Goal: Complete application form

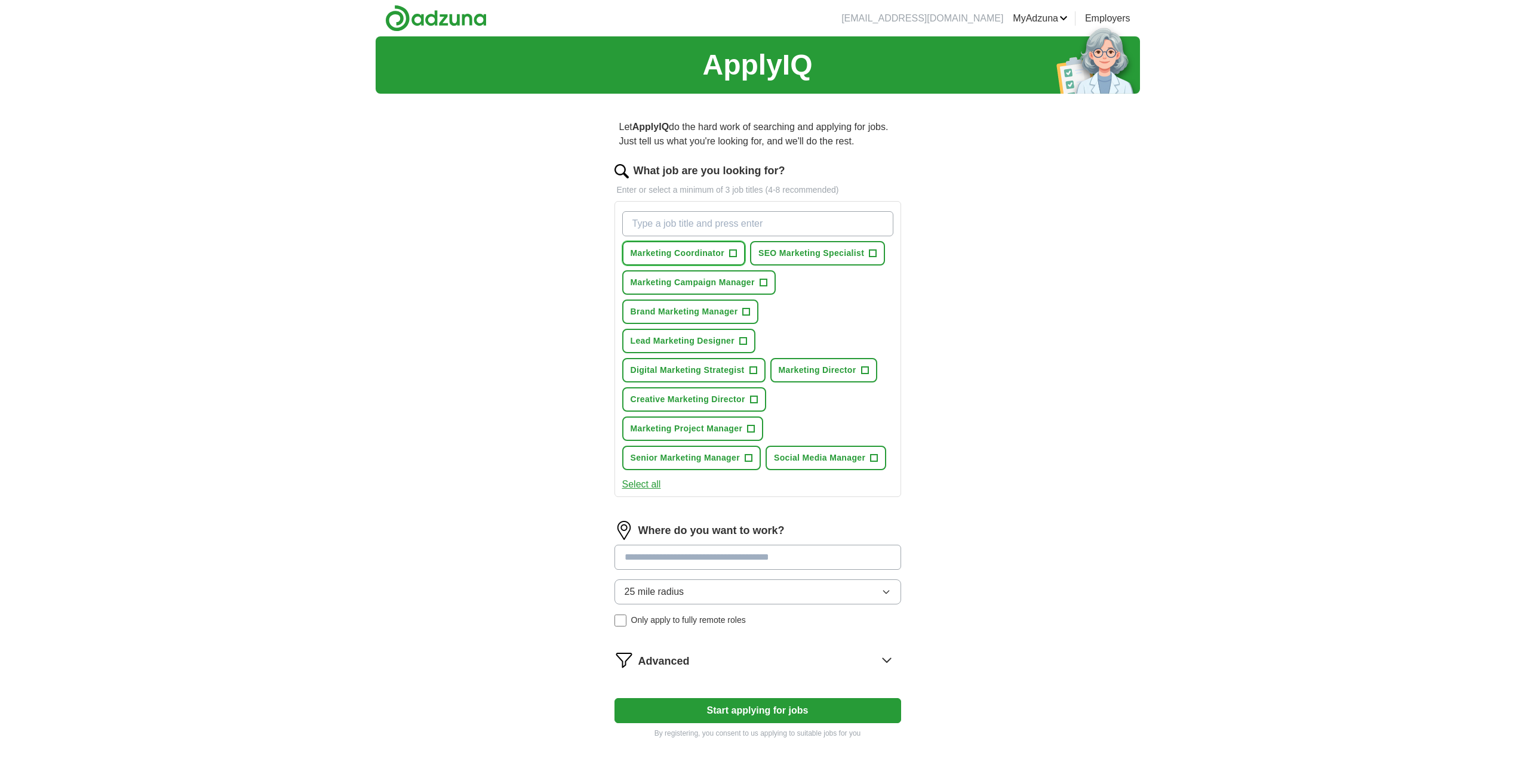
click at [734, 252] on span "+" at bounding box center [732, 253] width 7 height 9
click at [871, 256] on span "+" at bounding box center [873, 253] width 7 height 9
click at [755, 280] on button "Marketing Campaign Manager +" at bounding box center [698, 282] width 153 height 25
click at [750, 315] on span "+" at bounding box center [745, 311] width 8 height 8
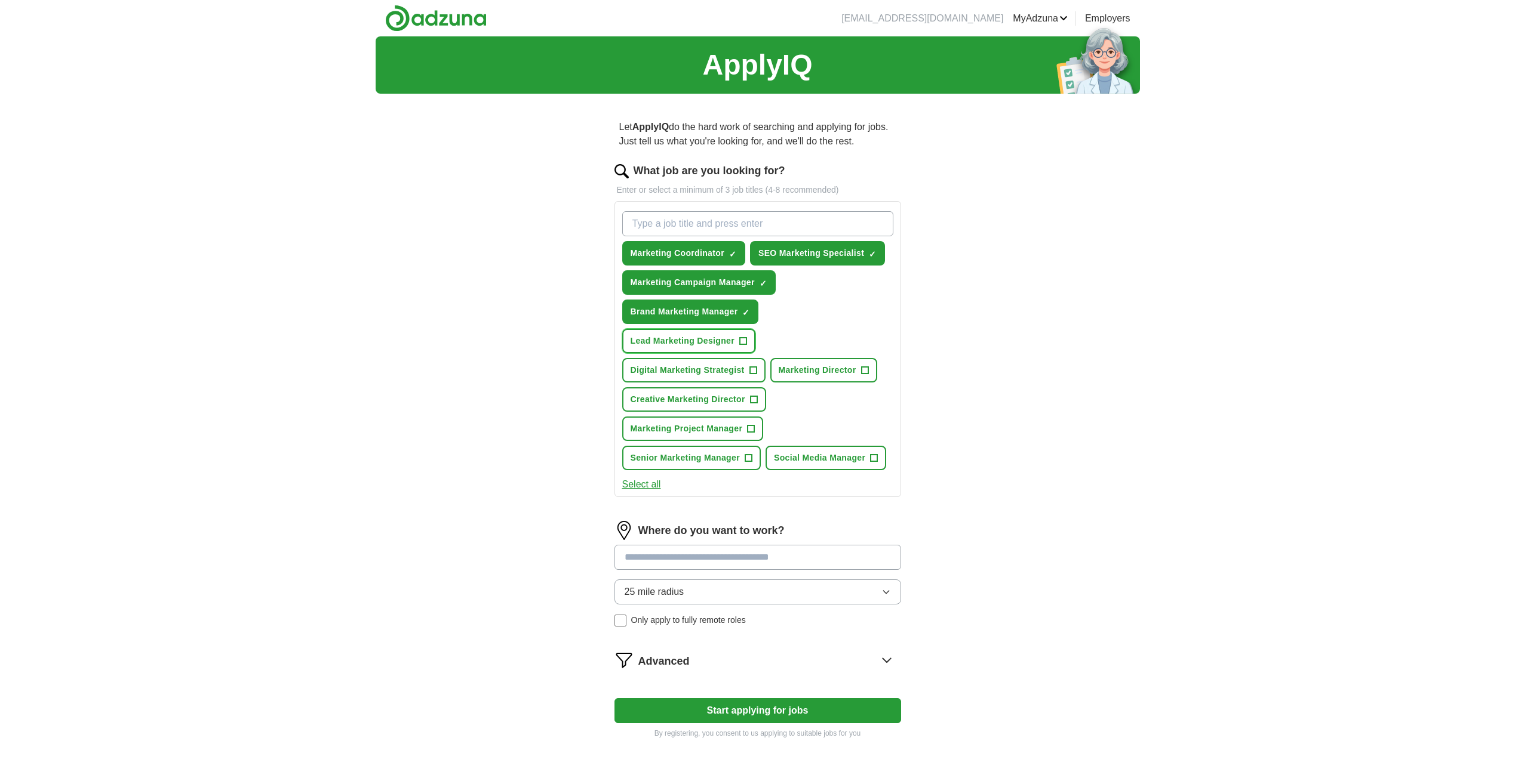
click at [741, 338] on span "+" at bounding box center [743, 341] width 7 height 9
click at [754, 369] on span "+" at bounding box center [753, 370] width 7 height 9
click at [866, 368] on span "+" at bounding box center [864, 370] width 7 height 9
click at [753, 400] on span "+" at bounding box center [754, 399] width 7 height 9
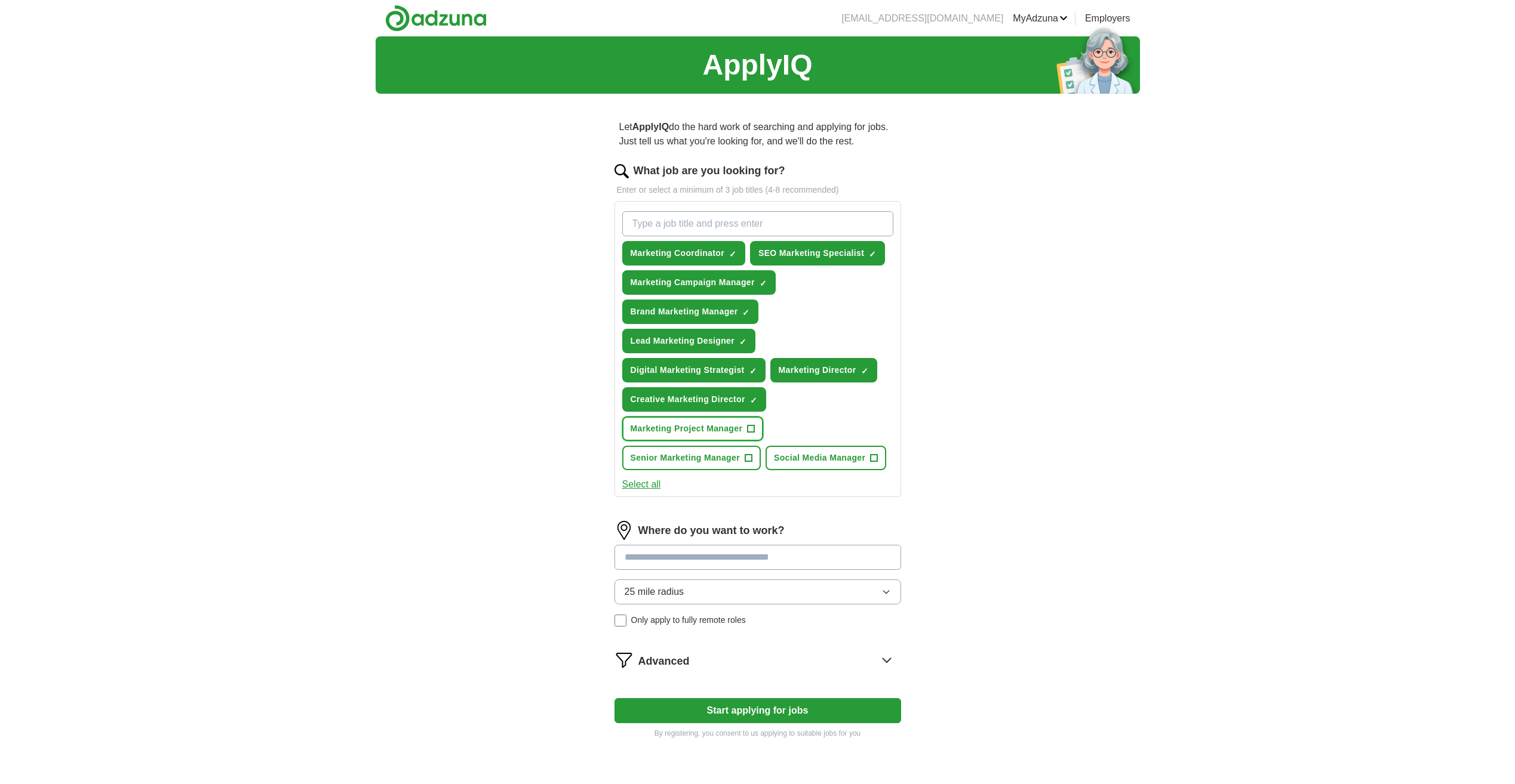
click at [744, 428] on button "Marketing Project Manager +" at bounding box center [692, 428] width 141 height 25
click at [871, 459] on span "+" at bounding box center [874, 457] width 7 height 9
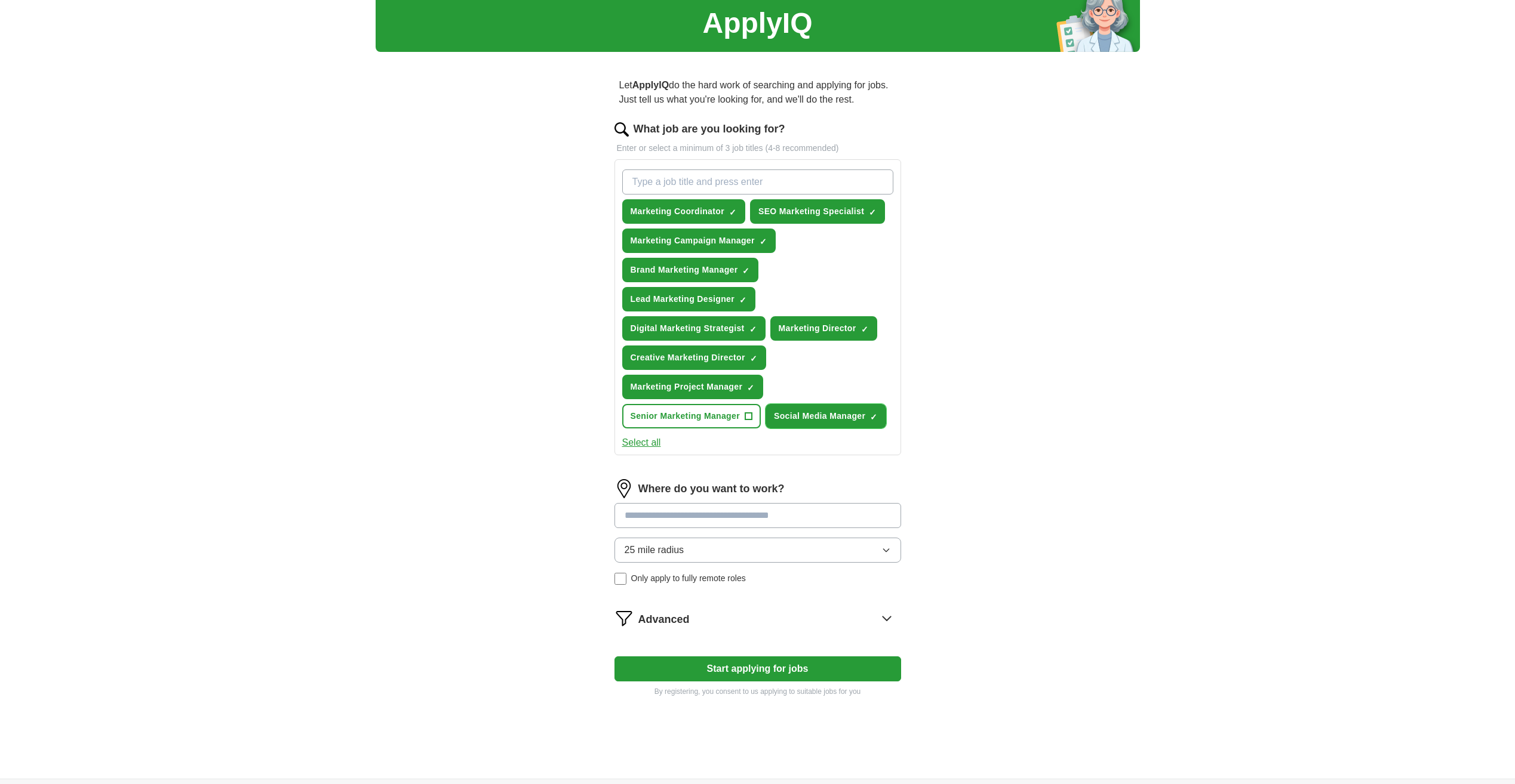
scroll to position [60, 0]
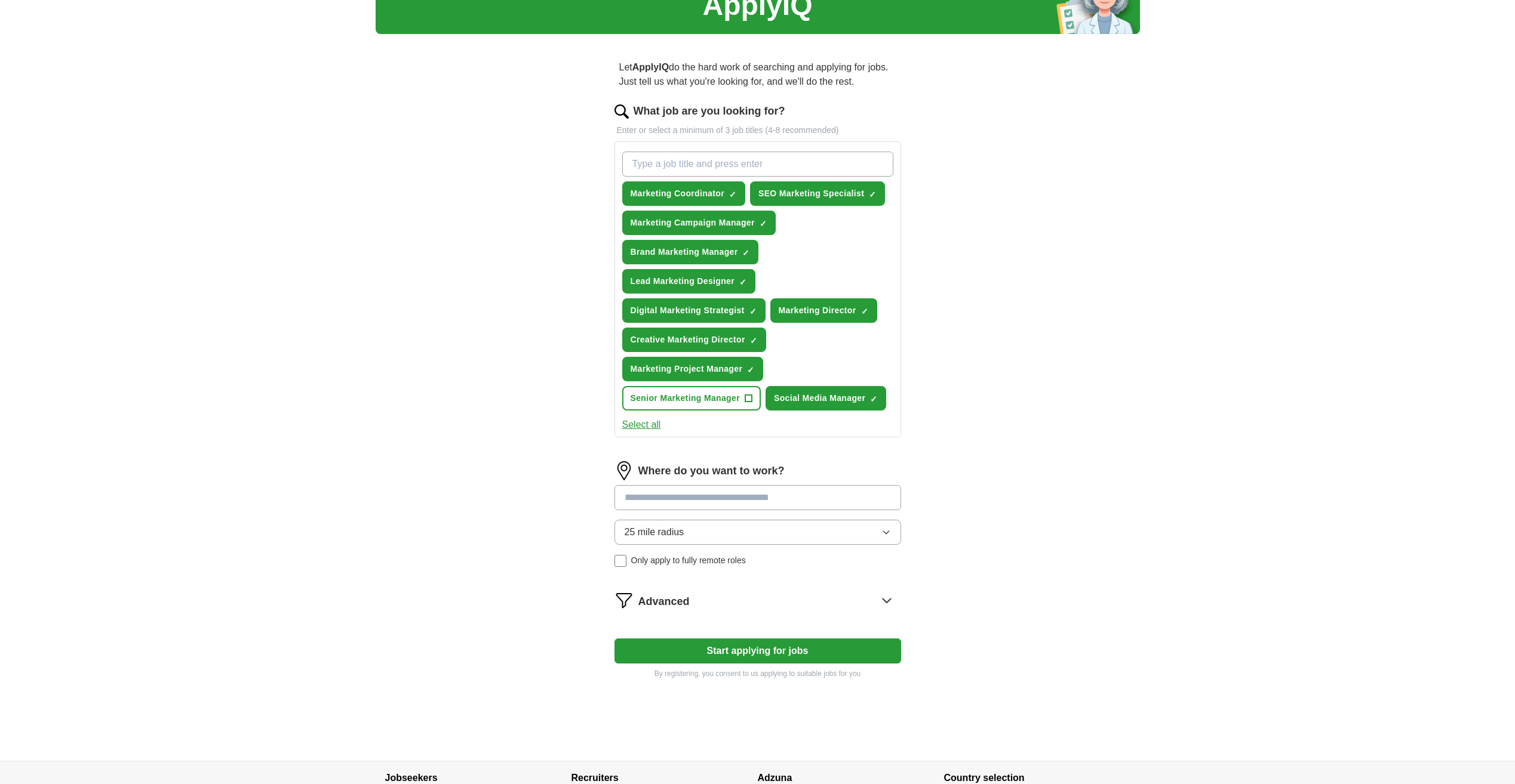
click at [703, 504] on input at bounding box center [757, 497] width 287 height 25
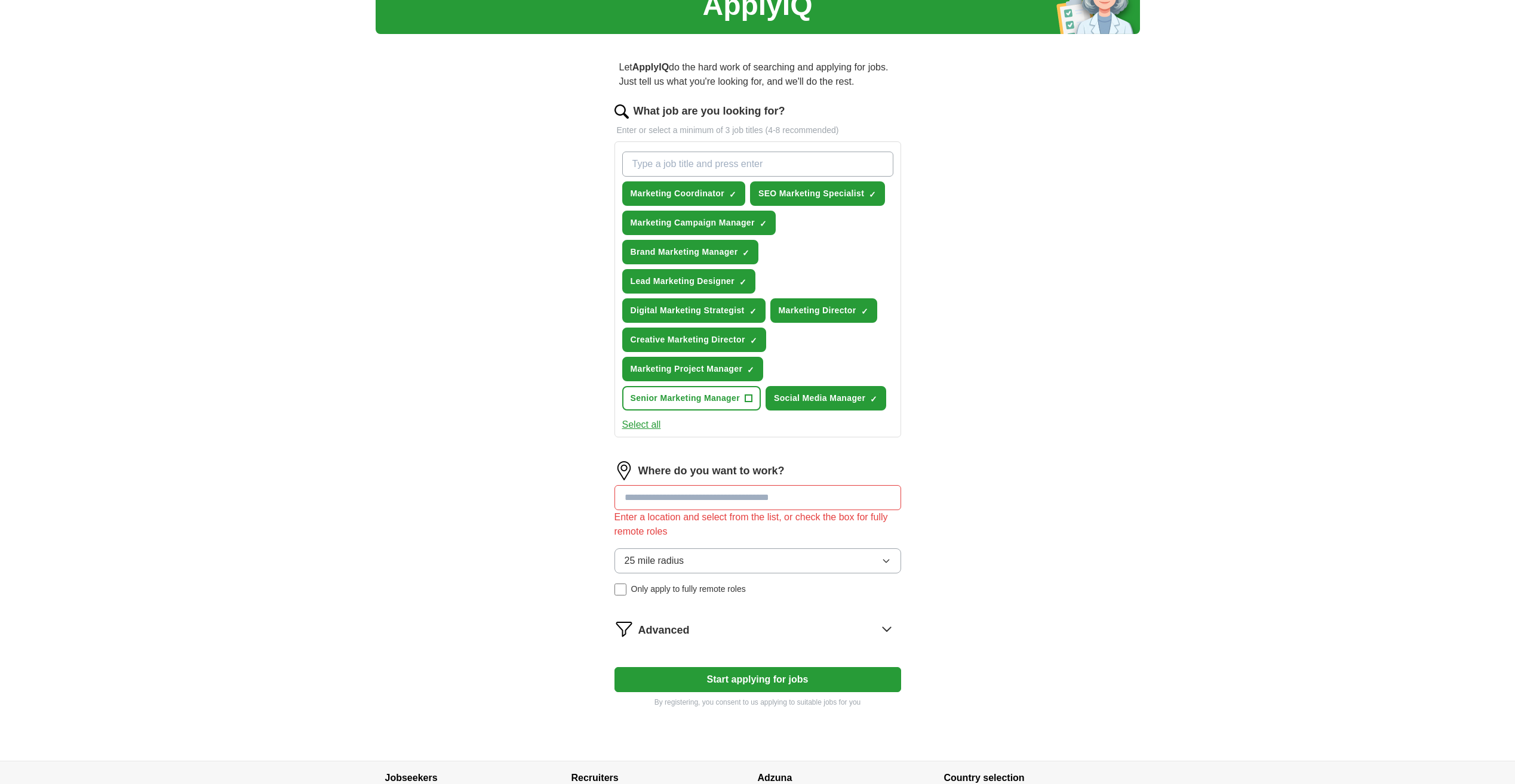
click at [706, 563] on div "25 mile radius Only apply to fully remote roles" at bounding box center [757, 571] width 287 height 47
click at [710, 590] on span "Only apply to fully remote roles" at bounding box center [689, 589] width 115 height 13
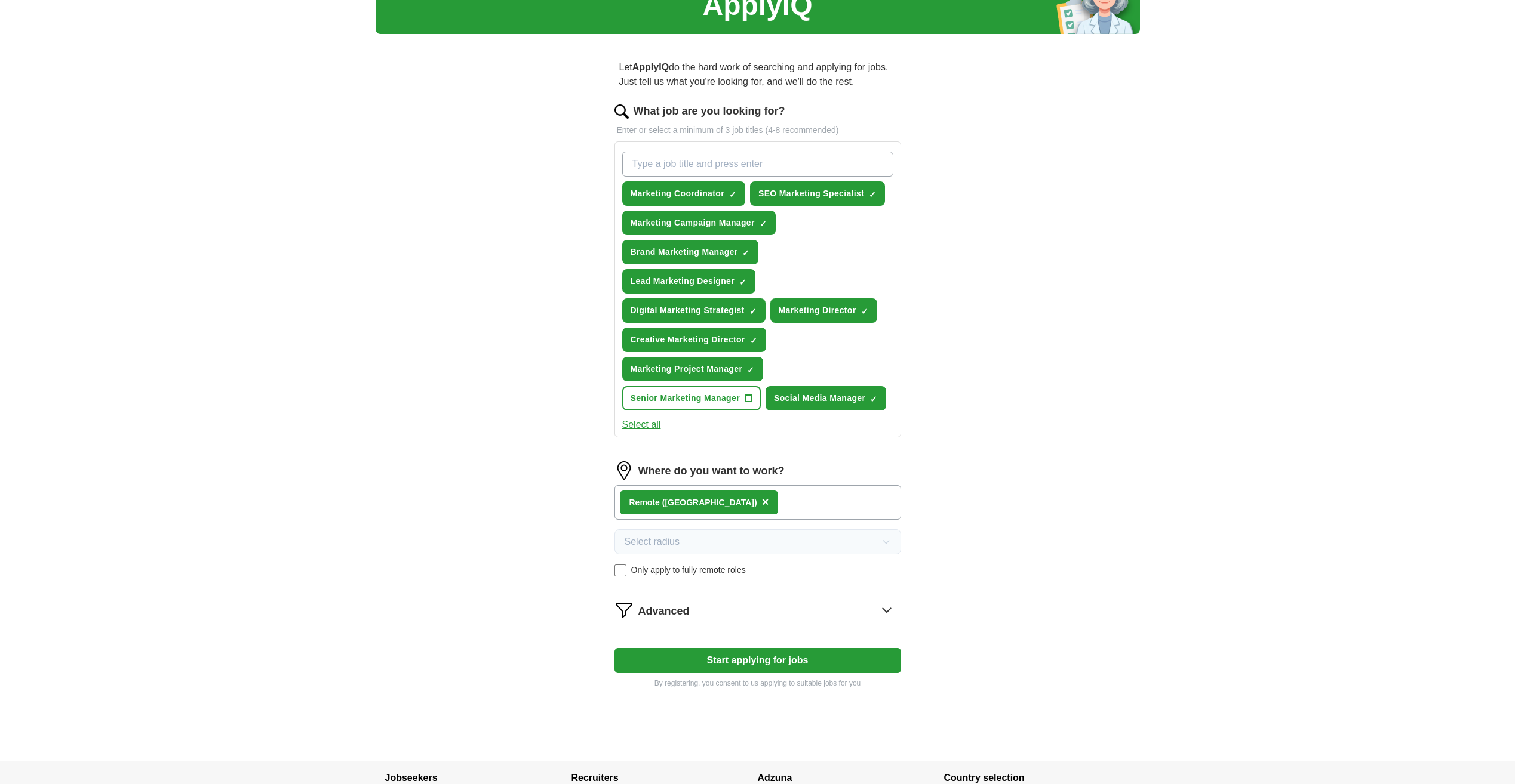
click at [643, 571] on span "Only apply to fully remote roles" at bounding box center [689, 570] width 115 height 13
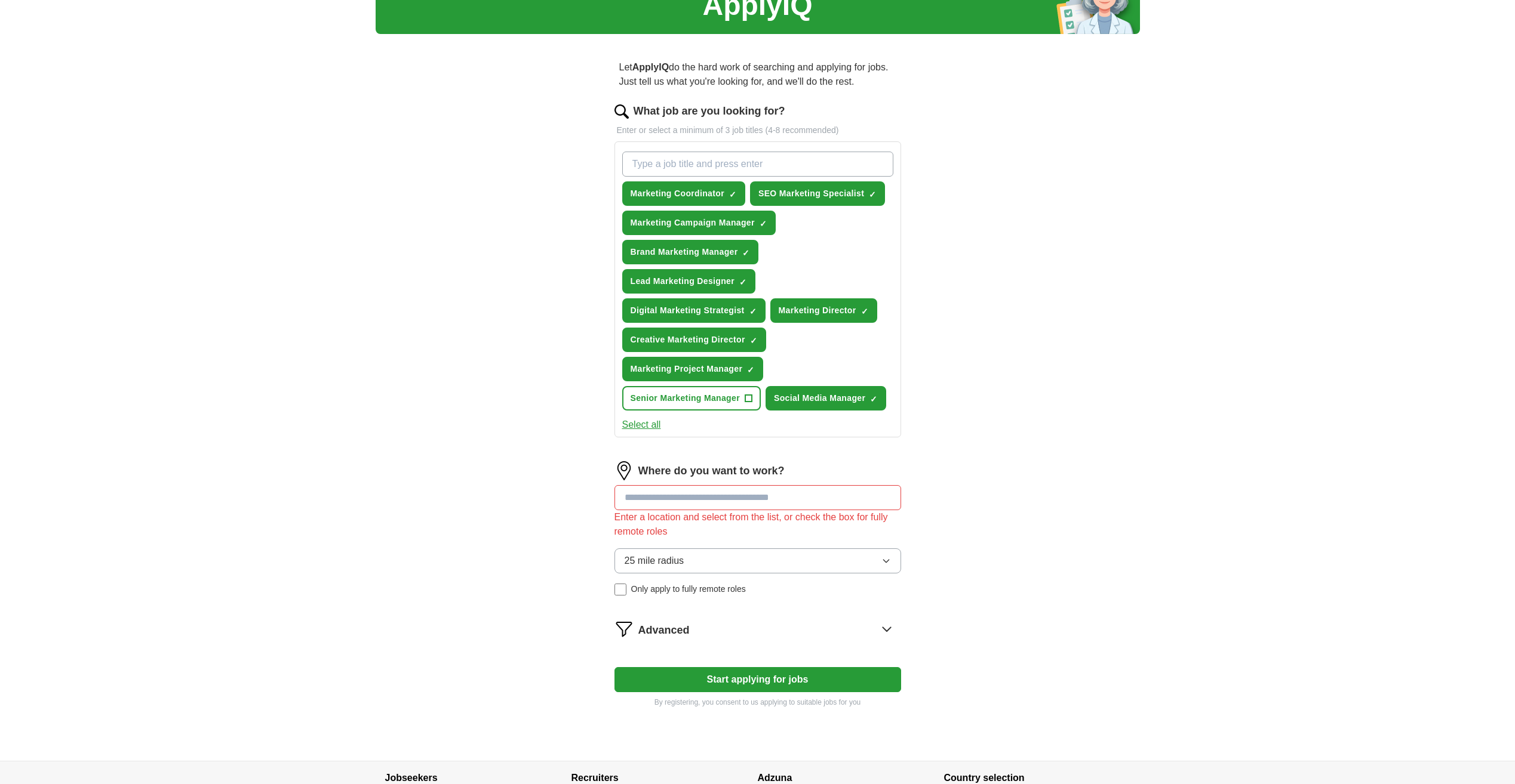
click at [720, 475] on label "Where do you want to work?" at bounding box center [711, 471] width 146 height 16
click at [713, 506] on input at bounding box center [757, 497] width 287 height 25
type input "*"
click at [716, 586] on span "Only apply to fully remote roles" at bounding box center [689, 589] width 115 height 13
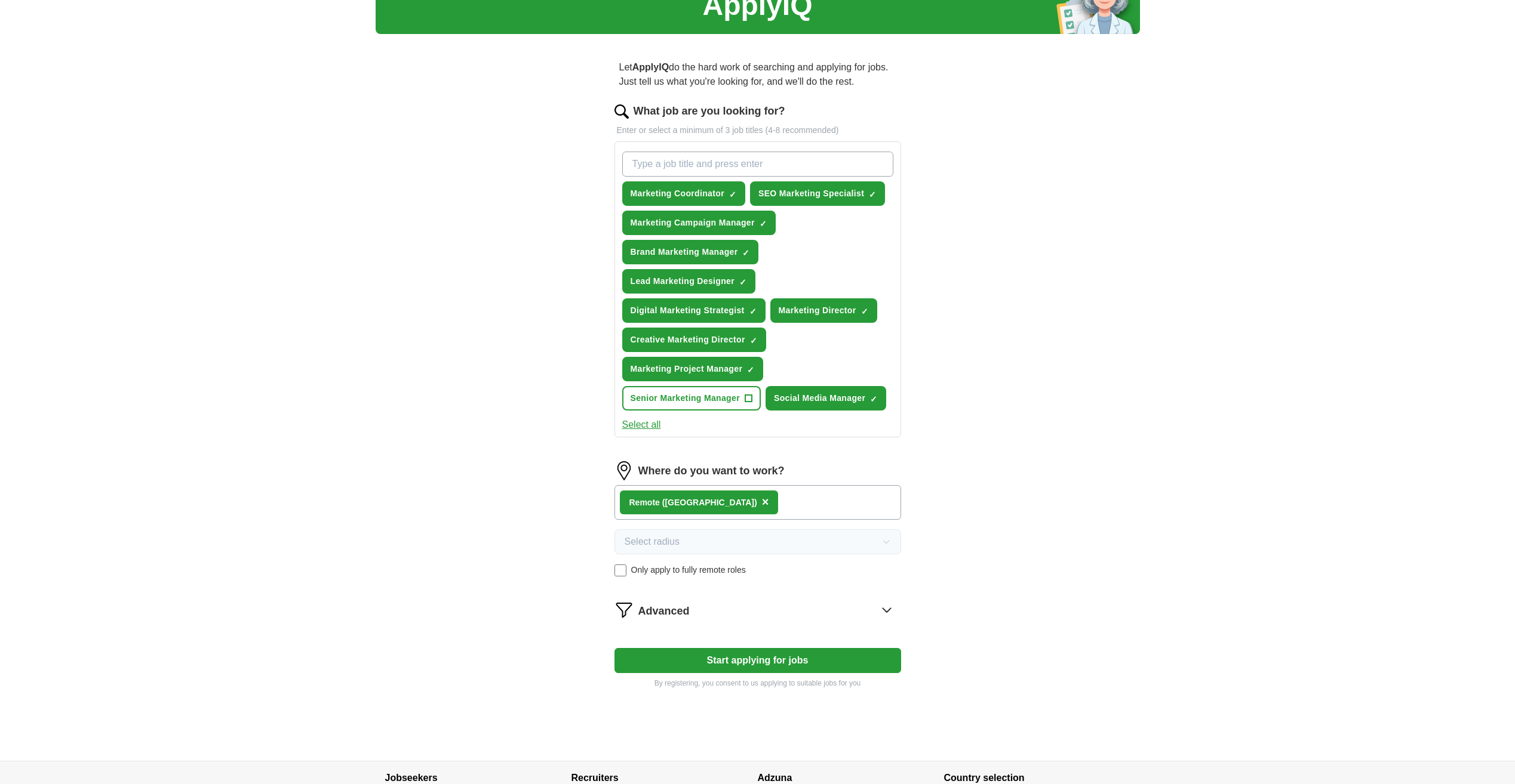
click at [762, 499] on span "×" at bounding box center [766, 501] width 7 height 13
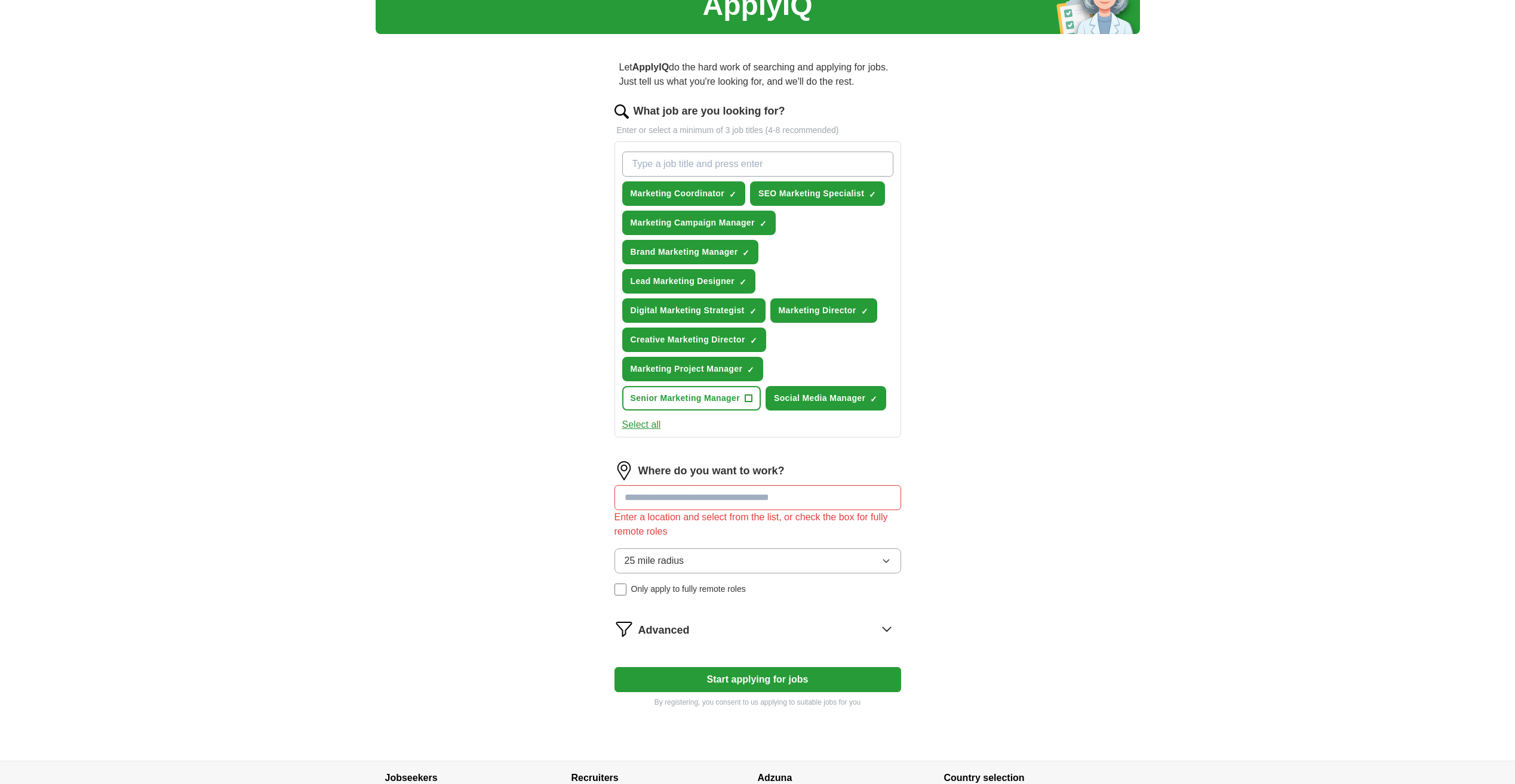
click at [686, 504] on input at bounding box center [757, 497] width 287 height 25
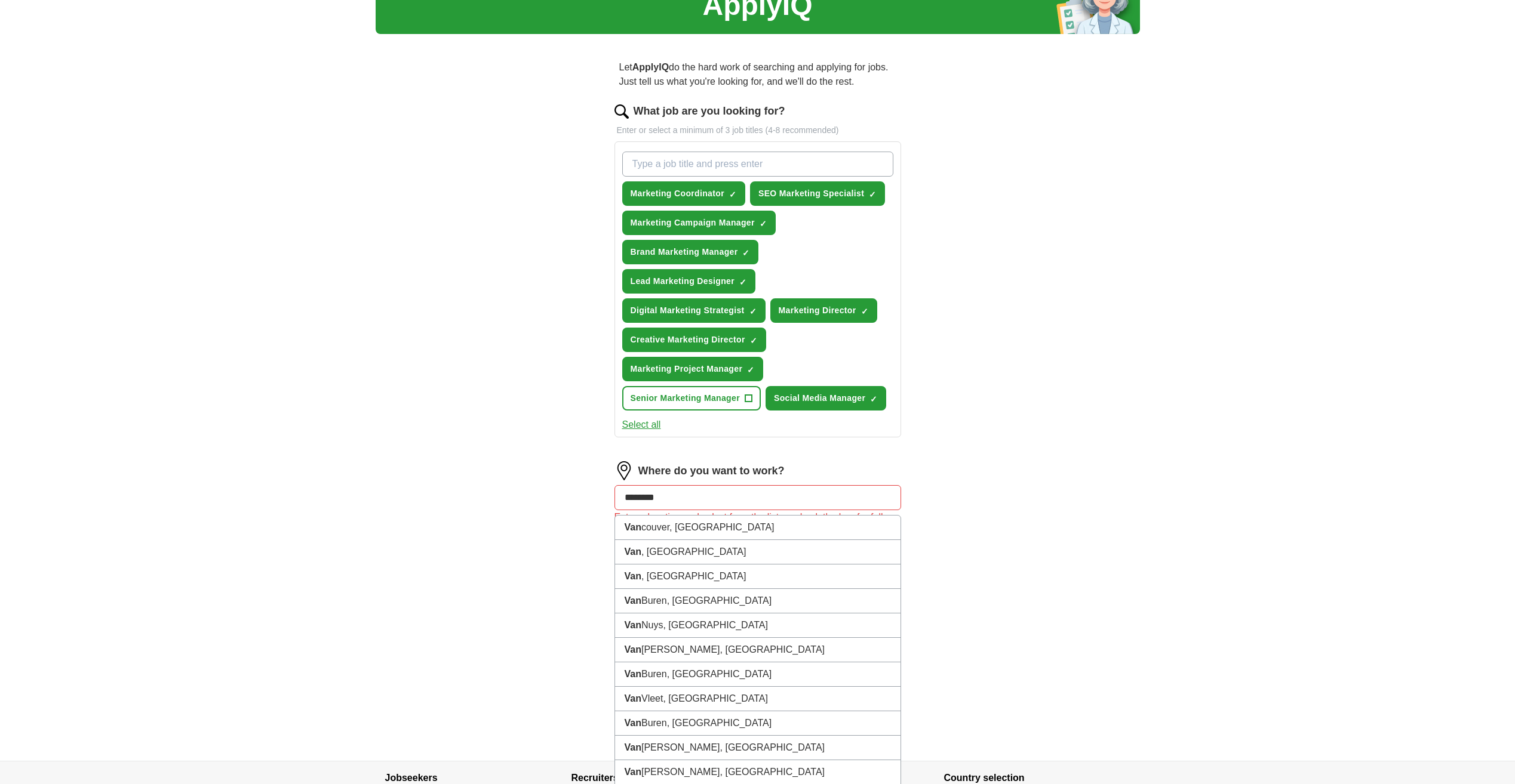
type input "*********"
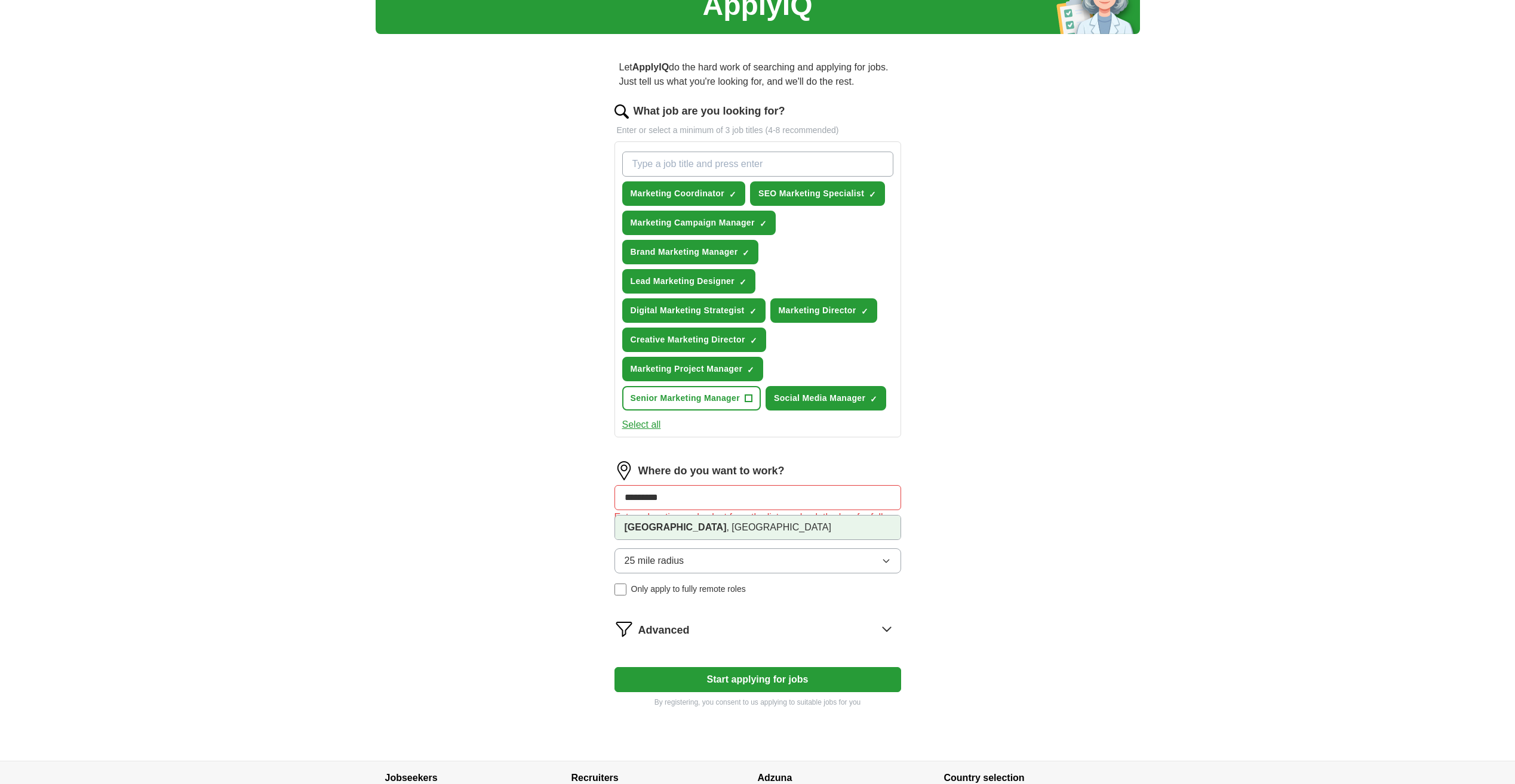
click at [689, 520] on li "Vancouver , WA" at bounding box center [758, 528] width 286 height 24
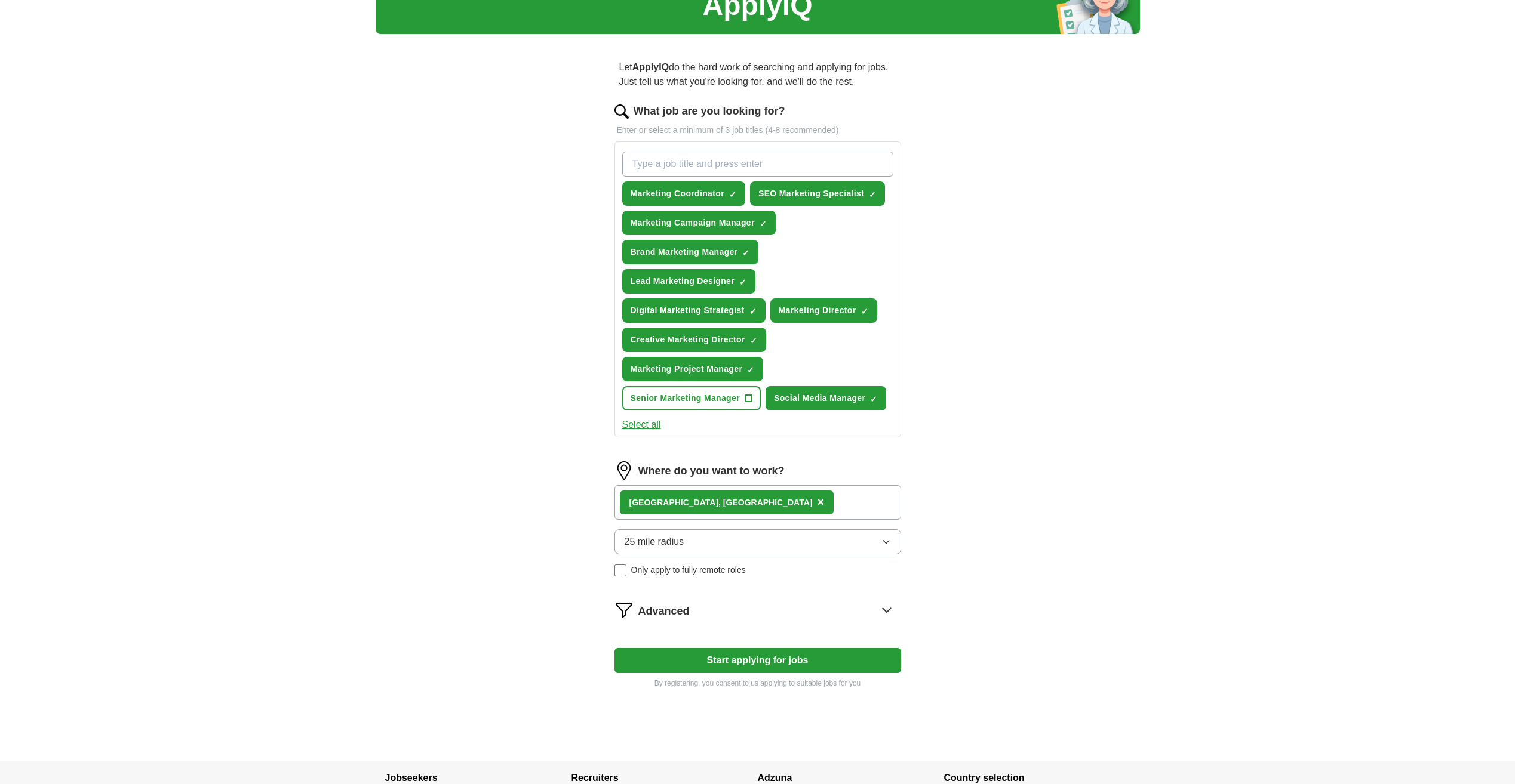
click at [873, 616] on div "Advanced" at bounding box center [769, 610] width 263 height 19
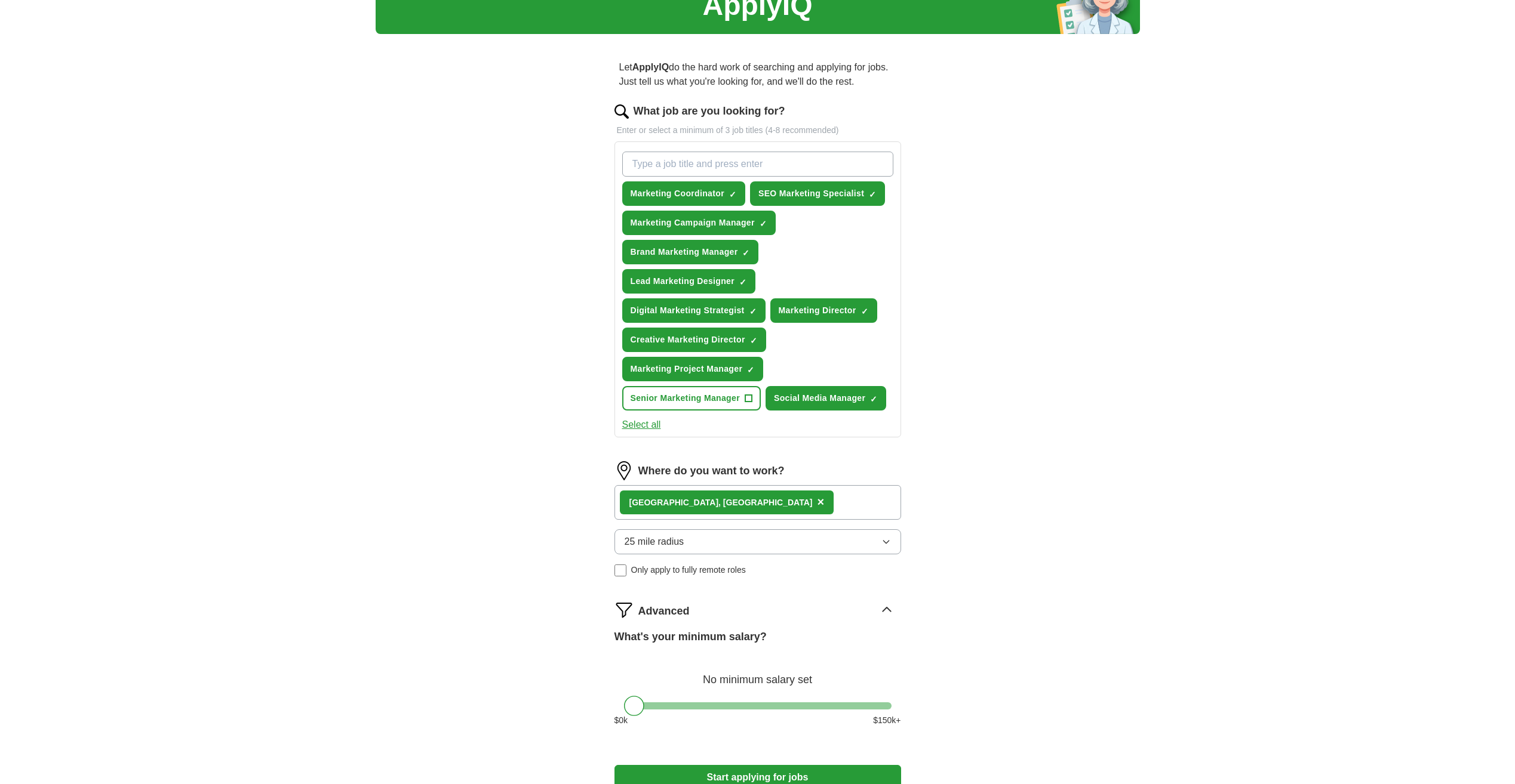
click at [788, 507] on div "Vancouver , WA ×" at bounding box center [757, 502] width 287 height 34
click at [743, 492] on div "Vancouver , WA ×" at bounding box center [757, 502] width 287 height 34
click at [723, 507] on div "Vancouver , WA ×" at bounding box center [757, 502] width 287 height 34
click at [672, 507] on strong "Vancouver" at bounding box center [674, 502] width 90 height 9
click at [724, 507] on div "Vancouver , WA ×" at bounding box center [757, 502] width 287 height 34
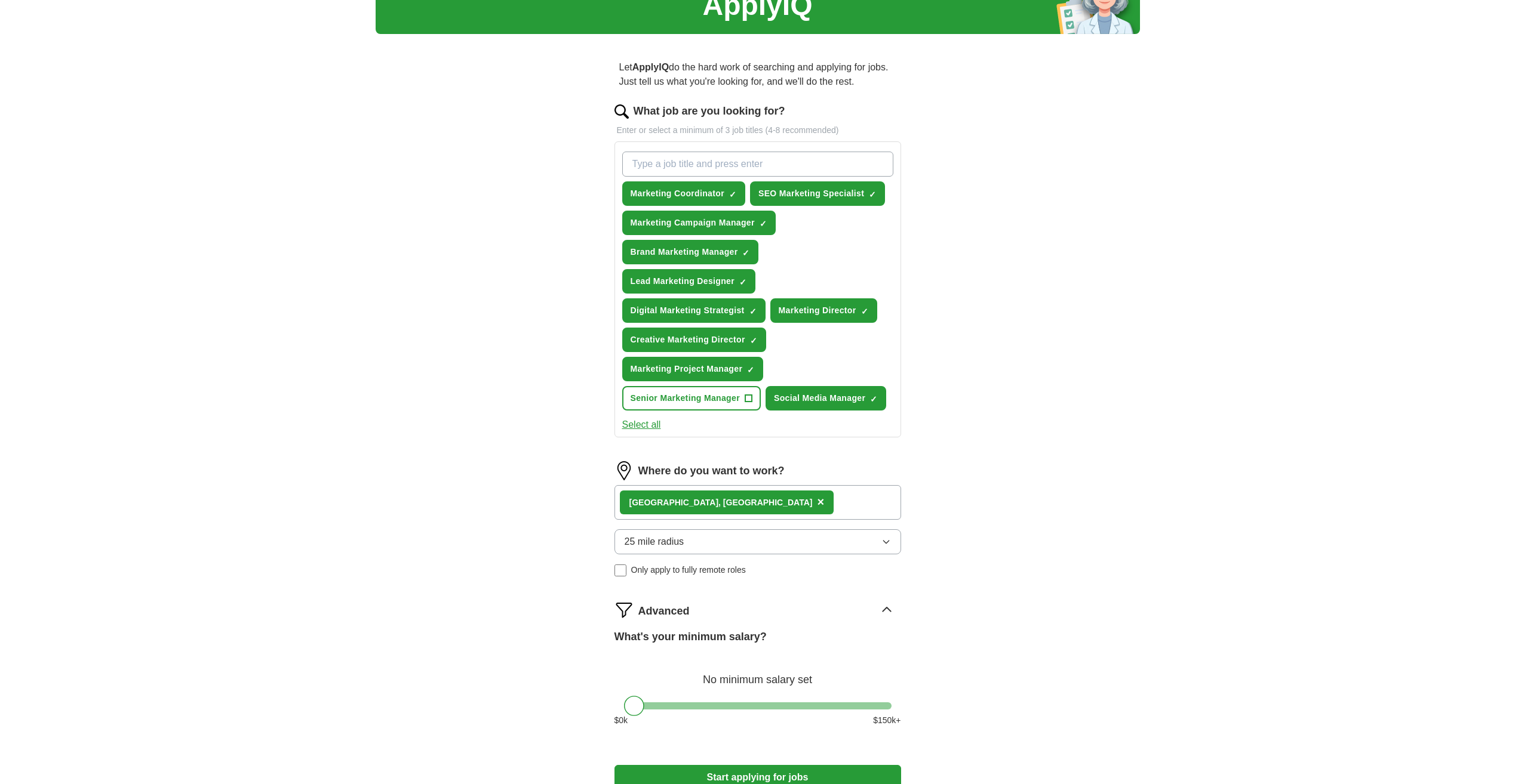
click at [660, 495] on div "Vancouver , WA ×" at bounding box center [726, 503] width 215 height 24
click at [673, 544] on span "25 mile radius" at bounding box center [654, 541] width 60 height 15
click at [657, 505] on strong "Vancouver" at bounding box center [674, 502] width 90 height 9
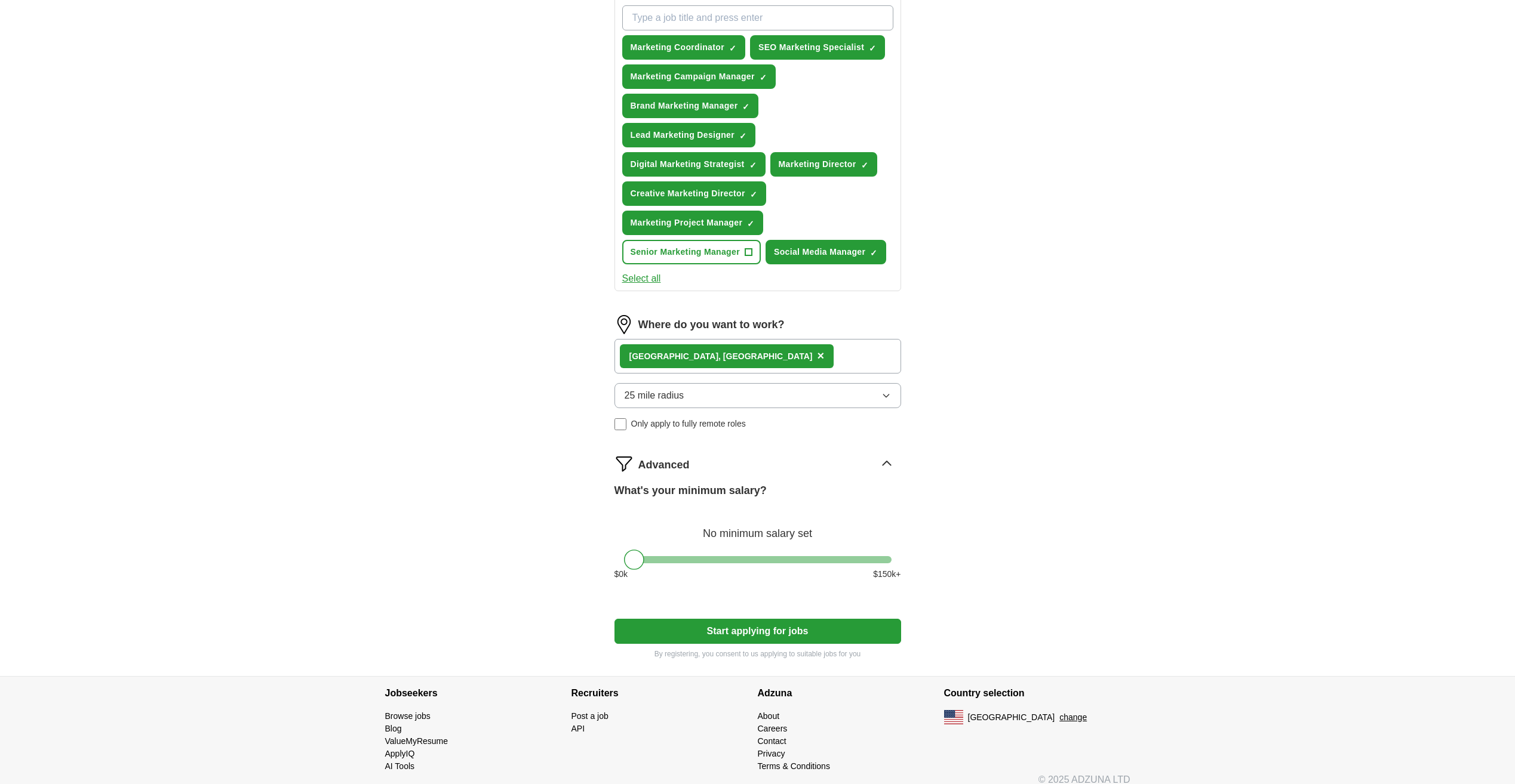
scroll to position [218, 0]
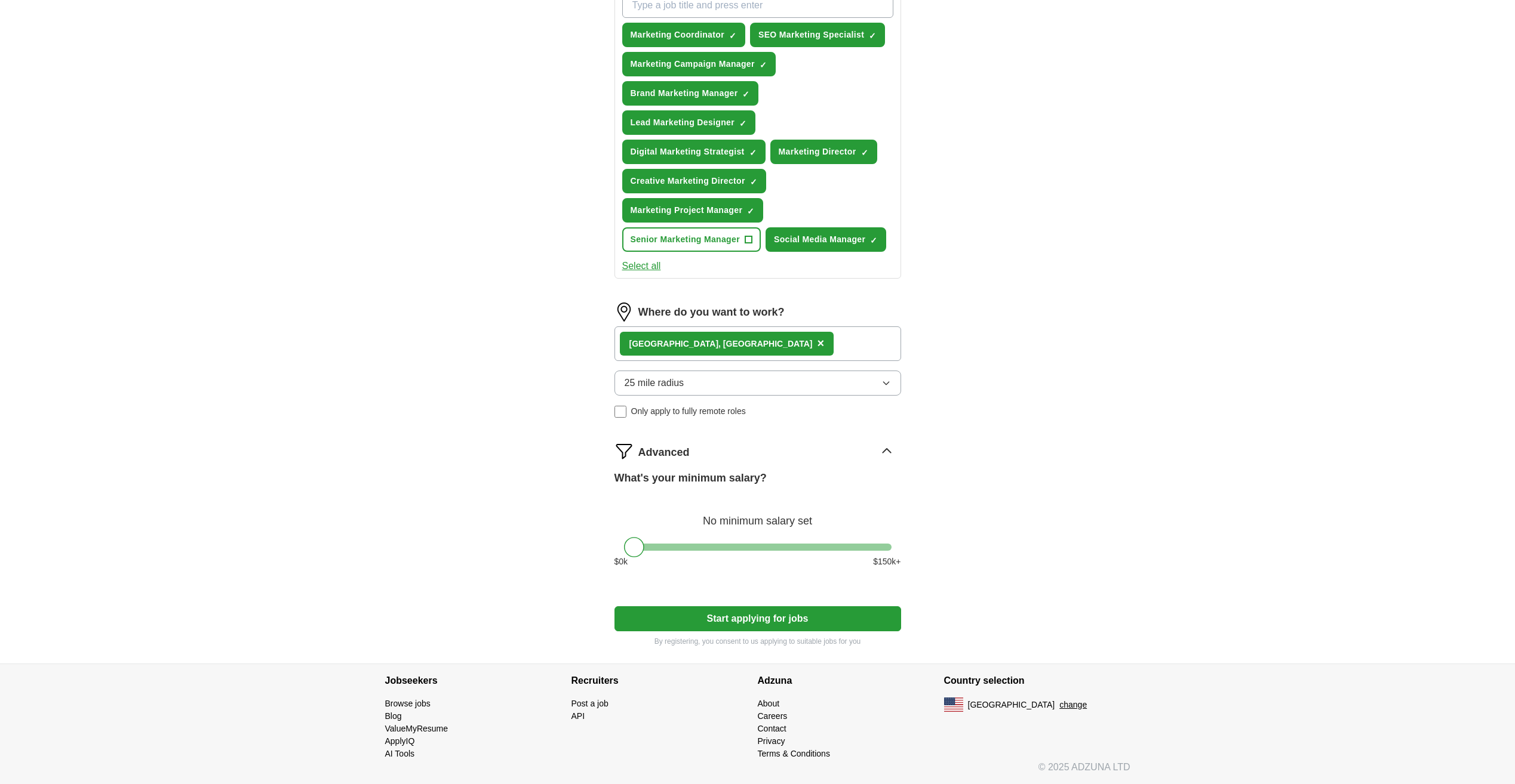
click at [701, 548] on div at bounding box center [757, 547] width 268 height 7
drag, startPoint x: 701, startPoint y: 547, endPoint x: 727, endPoint y: 547, distance: 26.0
click at [727, 547] on div at bounding box center [728, 547] width 21 height 21
click at [719, 544] on div at bounding box center [724, 547] width 21 height 21
click at [808, 622] on button "Start applying for jobs" at bounding box center [757, 618] width 287 height 25
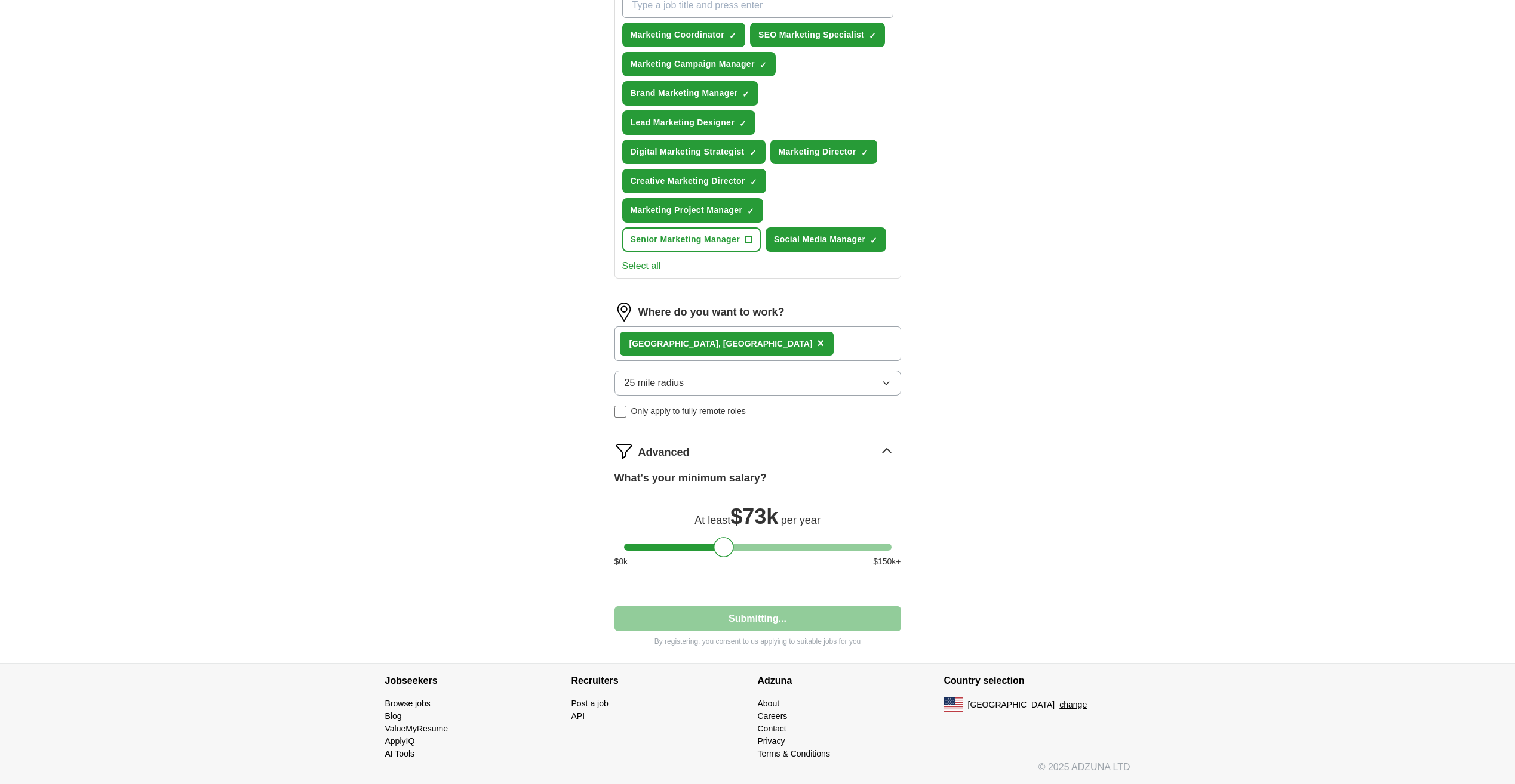
select select "**"
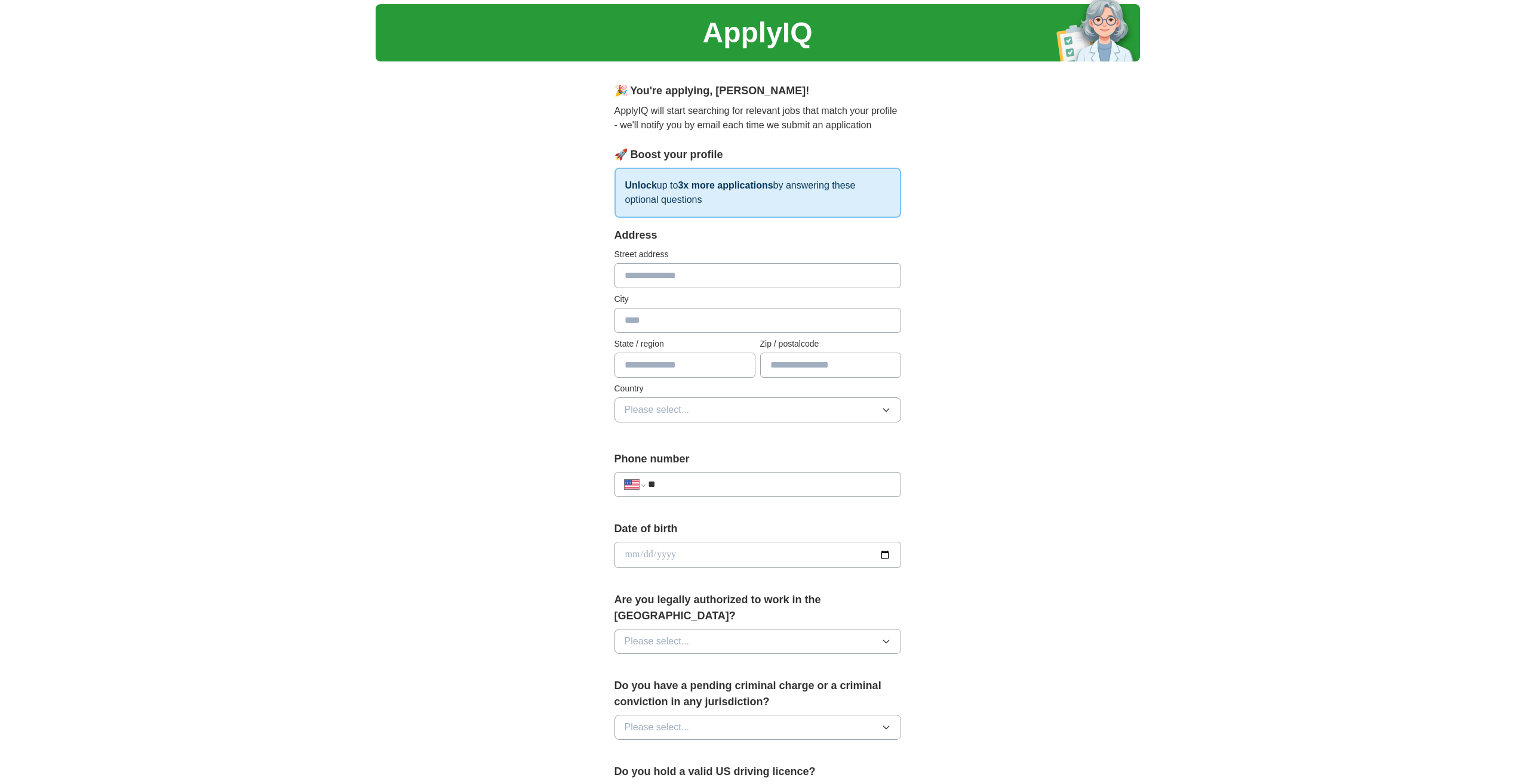
scroll to position [0, 0]
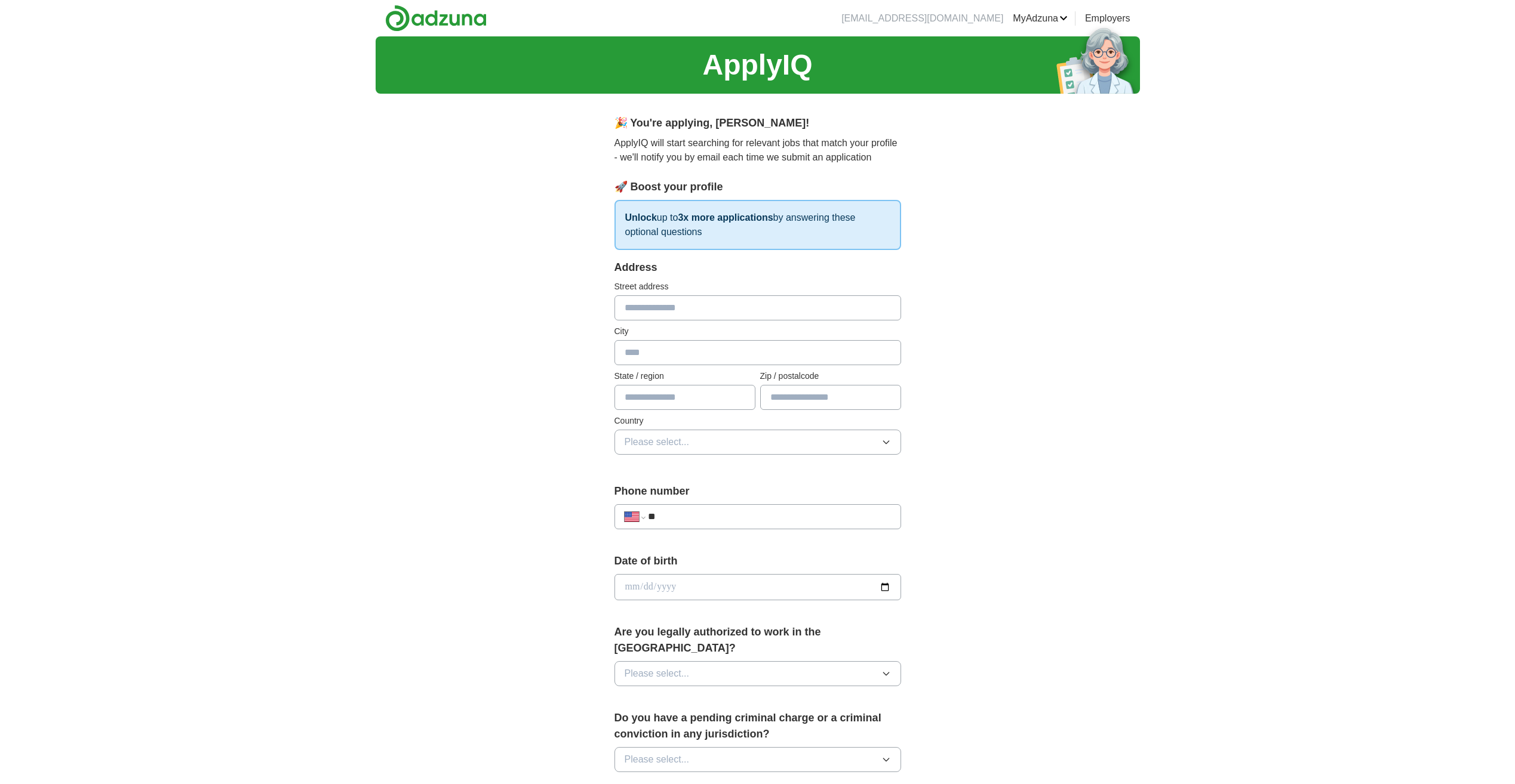
click at [657, 302] on input "text" at bounding box center [757, 307] width 287 height 25
type input "**********"
type input "*********"
type input "**"
type input "**********"
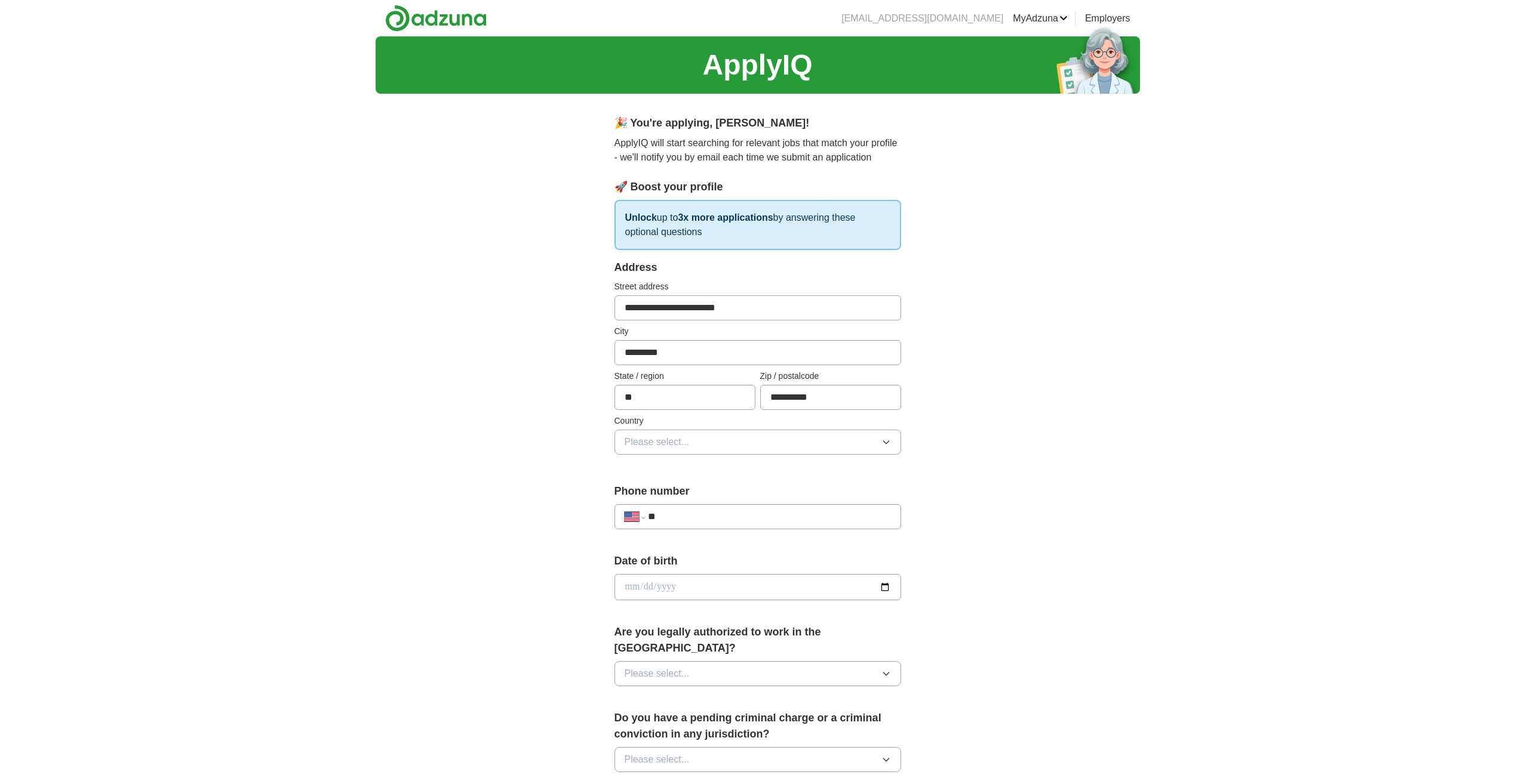
type input "**********"
click at [943, 391] on div "**********" at bounding box center [757, 613] width 382 height 1020
click at [879, 449] on button "Please select..." at bounding box center [757, 441] width 287 height 25
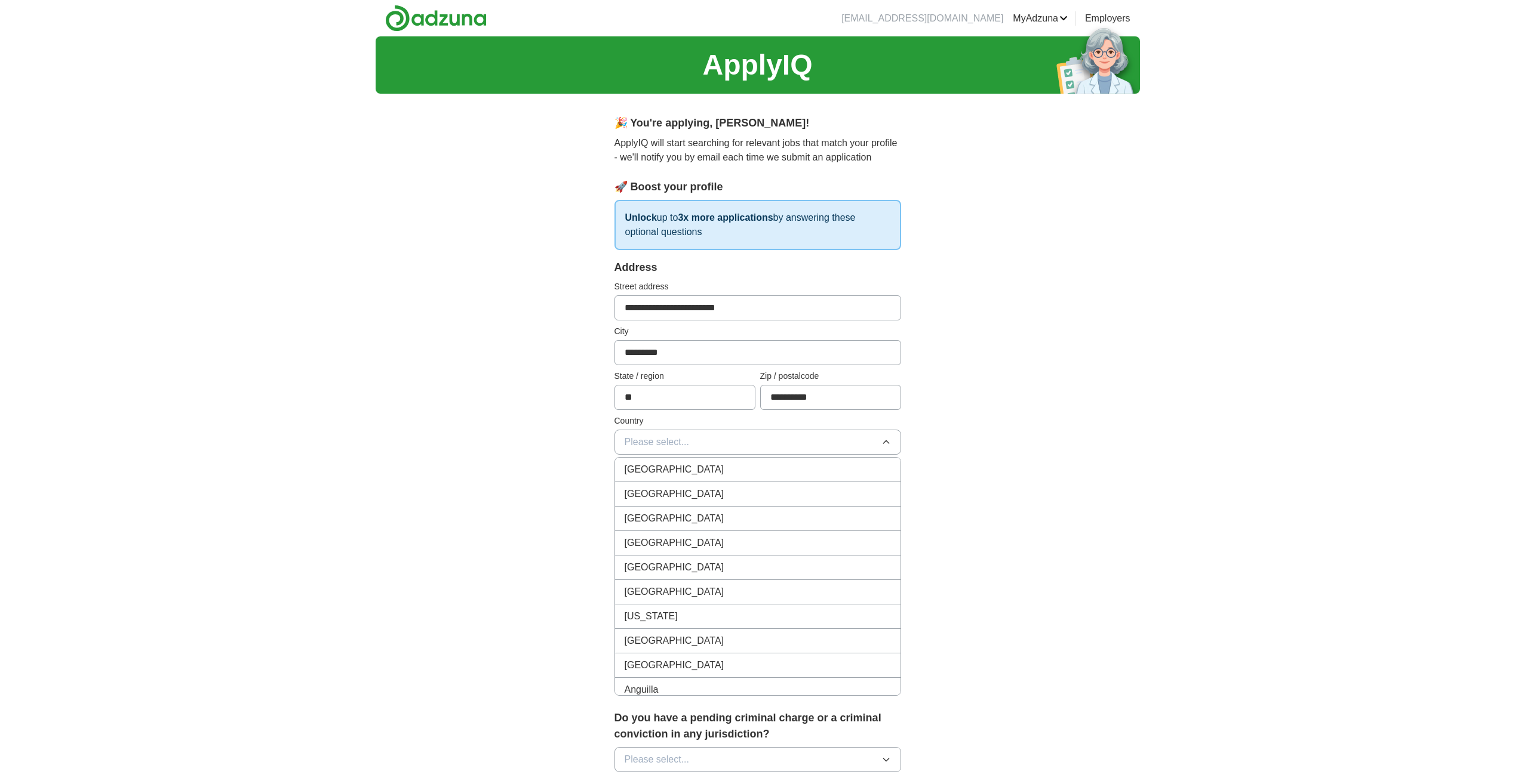
click at [713, 498] on div "United States" at bounding box center [757, 493] width 266 height 15
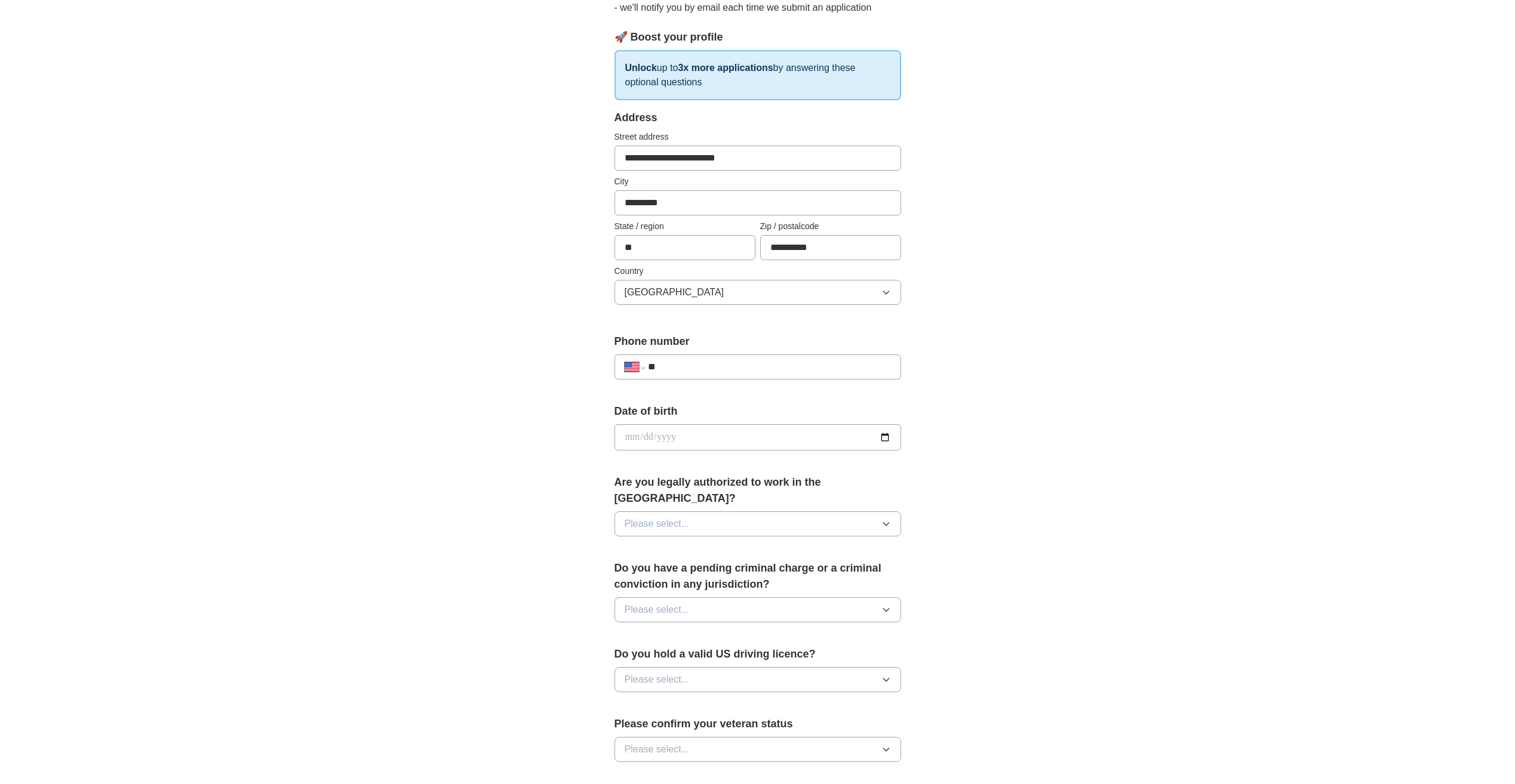
scroll to position [179, 0]
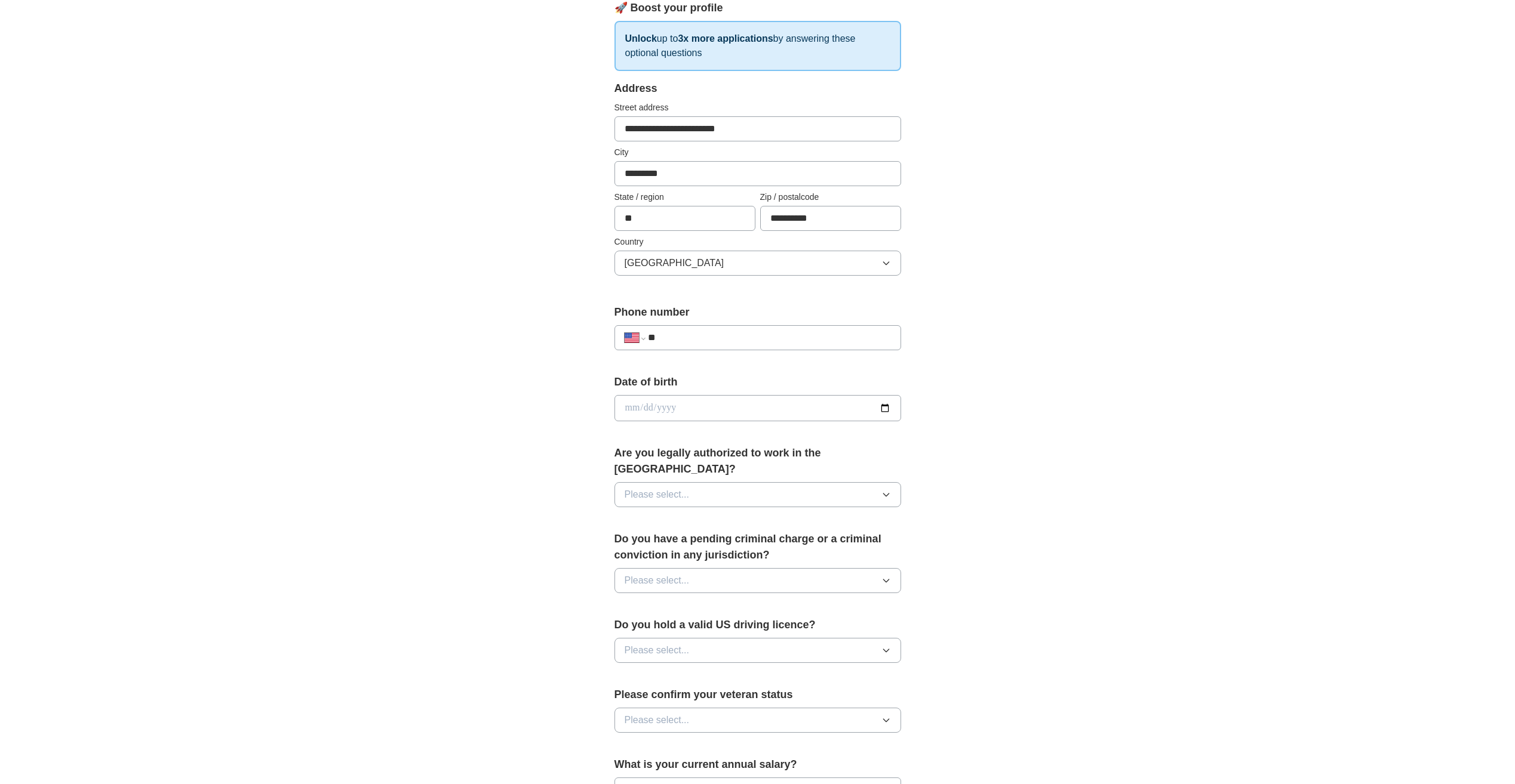
click at [715, 337] on input "**" at bounding box center [768, 338] width 242 height 15
type input "**********"
click at [722, 411] on input "date" at bounding box center [757, 408] width 287 height 27
click at [1009, 441] on div "**********" at bounding box center [757, 400] width 764 height 1087
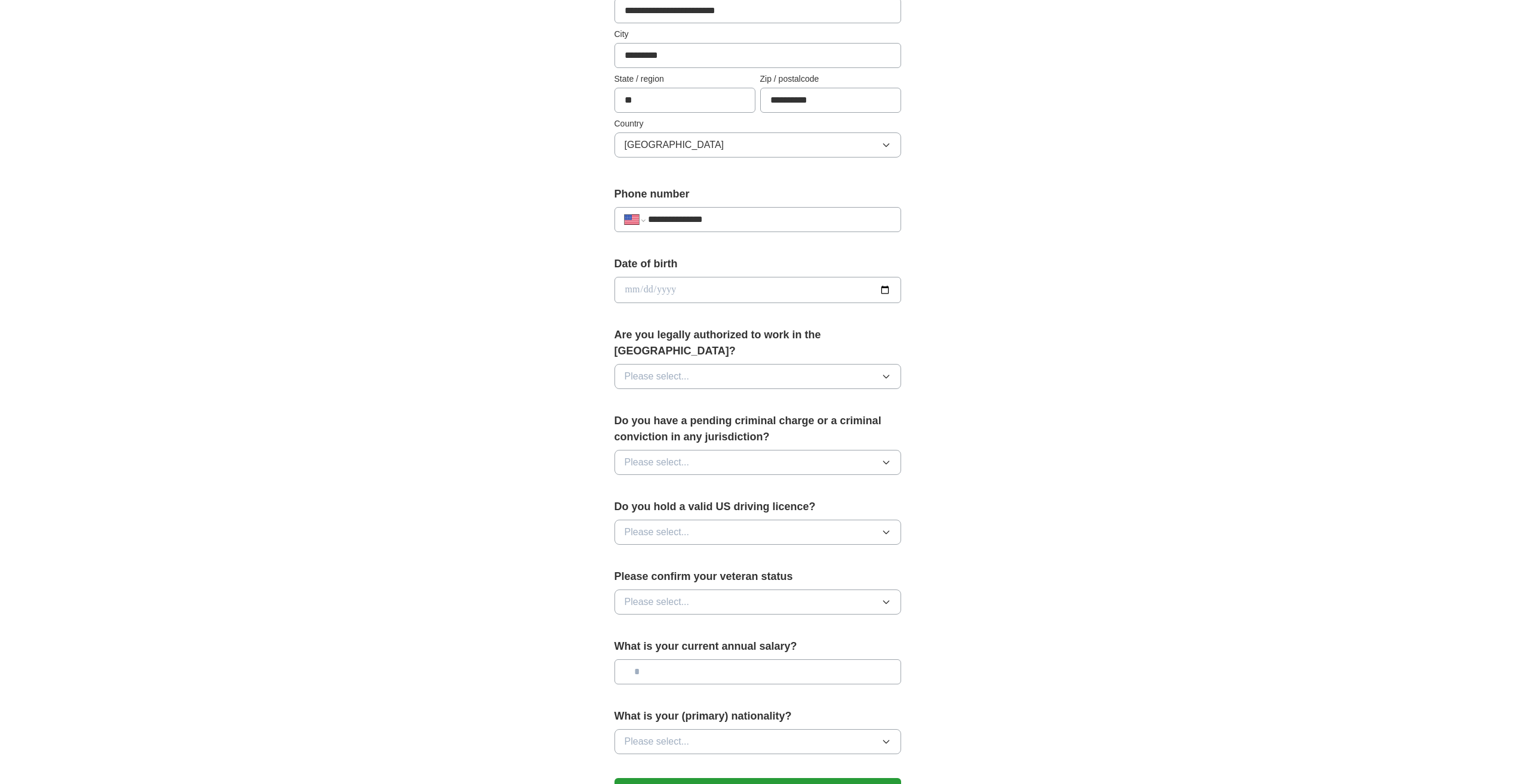
scroll to position [298, 0]
click at [876, 288] on input "date" at bounding box center [757, 288] width 287 height 27
click at [883, 288] on input "date" at bounding box center [757, 288] width 287 height 27
click at [964, 414] on div "**********" at bounding box center [757, 281] width 764 height 1087
click at [642, 290] on input "**********" at bounding box center [757, 288] width 287 height 27
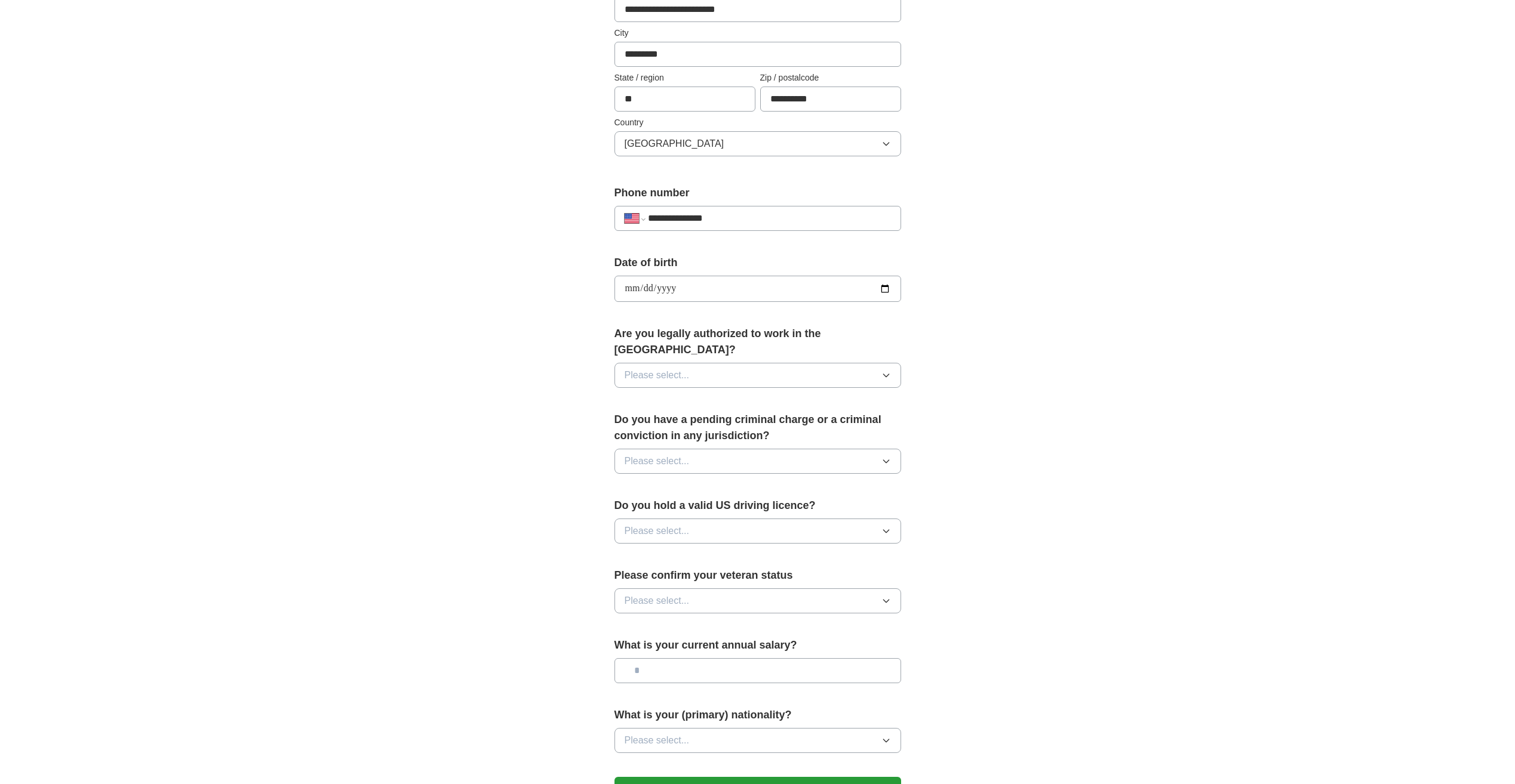
type input "**********"
click at [1121, 438] on div "**********" at bounding box center [757, 281] width 764 height 1087
click at [843, 363] on button "Please select..." at bounding box center [757, 374] width 287 height 25
click at [796, 396] on div "Yes" at bounding box center [757, 403] width 266 height 15
click at [754, 451] on button "Please select..." at bounding box center [757, 461] width 287 height 25
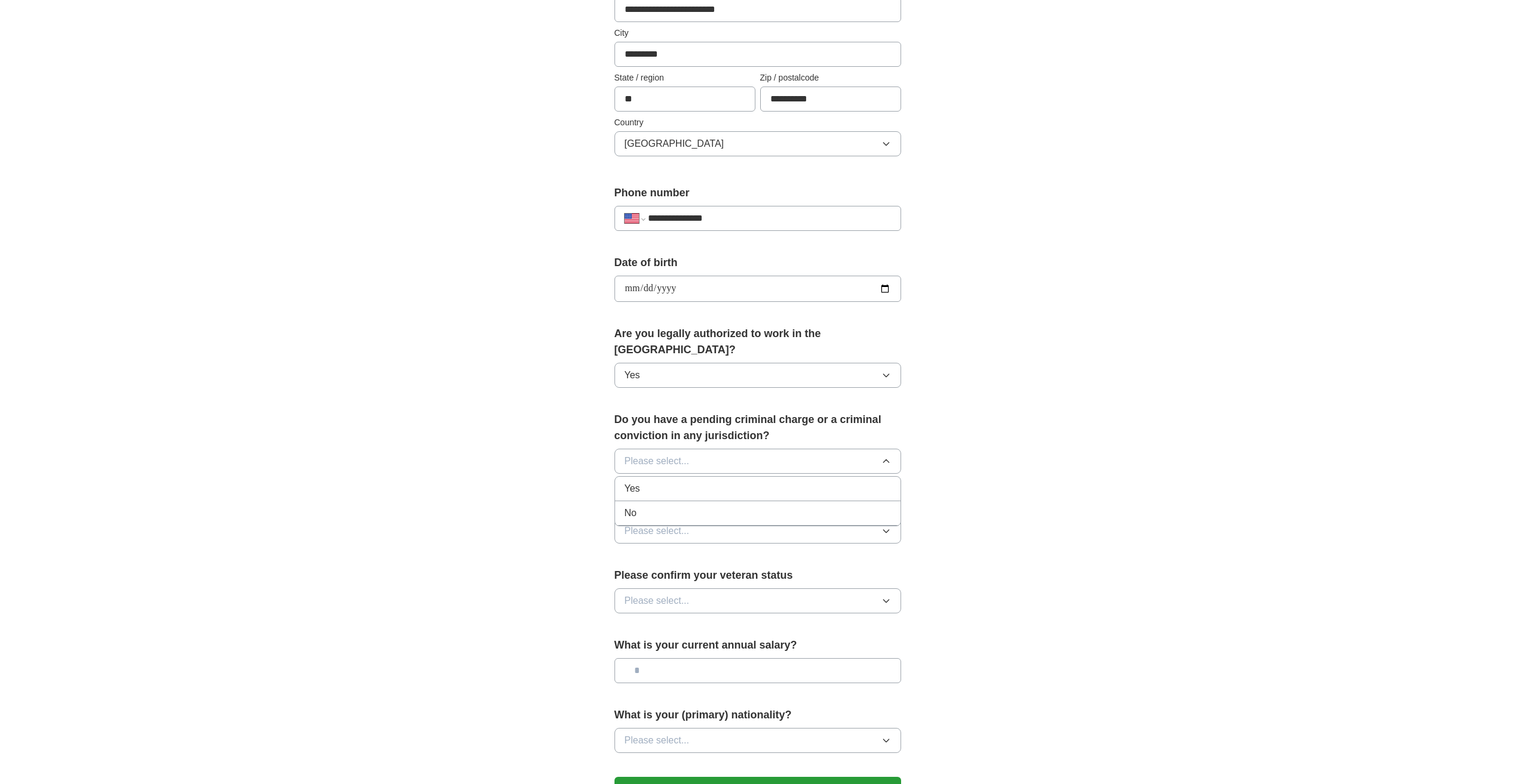
click at [742, 501] on li "No" at bounding box center [758, 513] width 286 height 25
click at [714, 520] on button "Please select..." at bounding box center [757, 530] width 287 height 25
click at [713, 551] on div "Yes" at bounding box center [757, 558] width 266 height 15
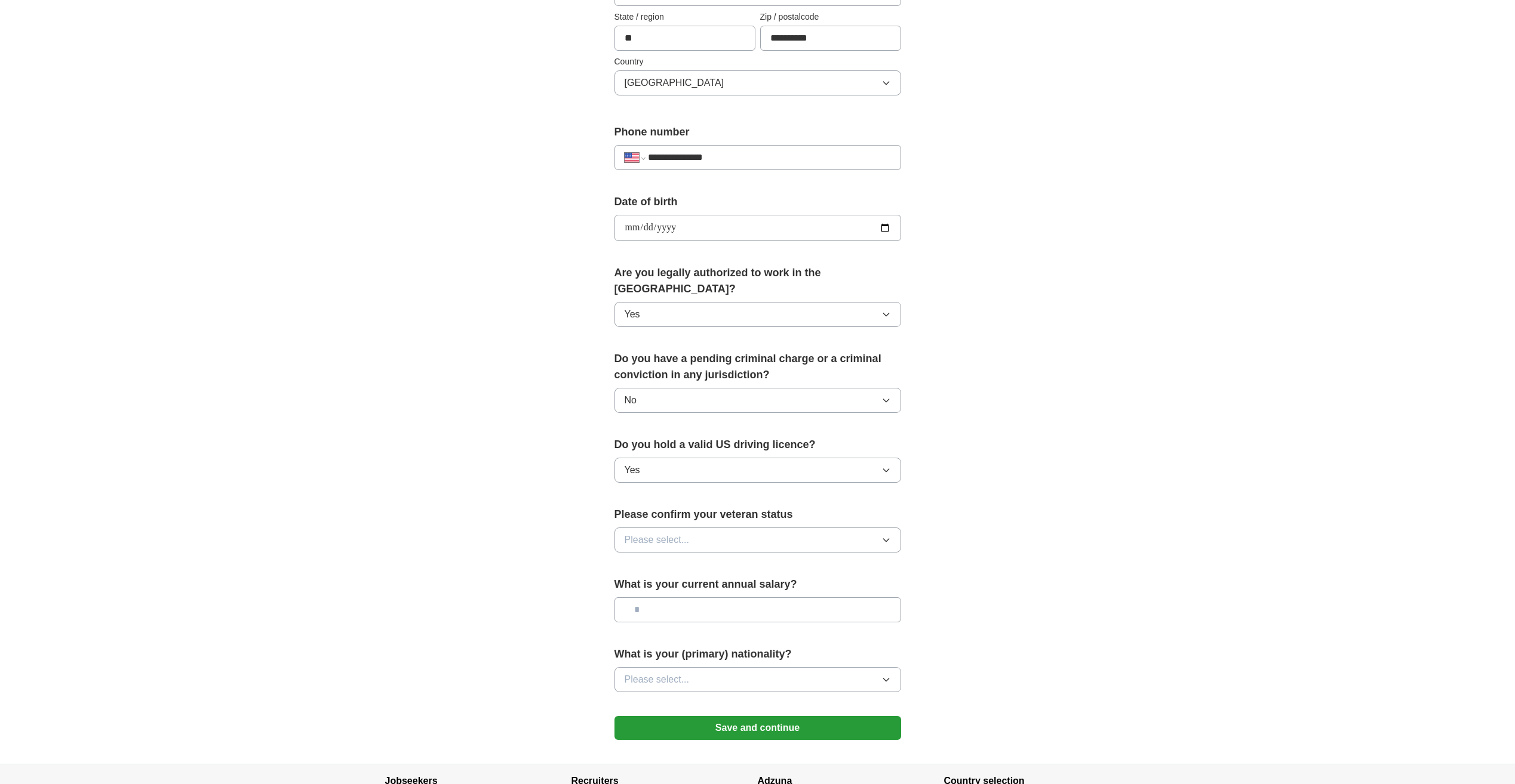
scroll to position [444, 0]
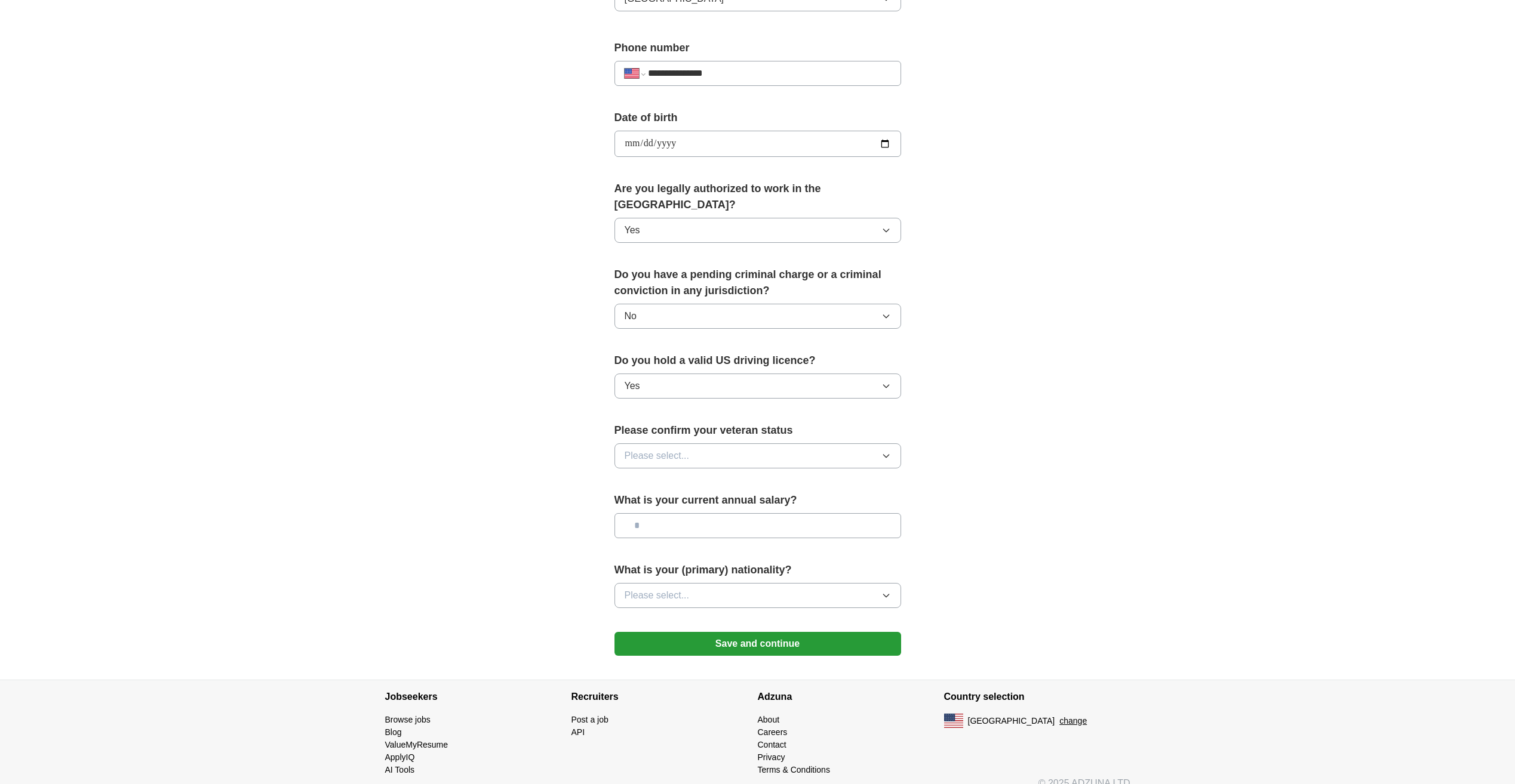
click at [834, 444] on button "Please select..." at bounding box center [757, 456] width 287 height 25
click at [820, 476] on div "Not applicable" at bounding box center [757, 483] width 266 height 15
click at [725, 444] on button "Not applicable" at bounding box center [757, 456] width 287 height 25
click at [1002, 469] on div "**********" at bounding box center [757, 136] width 764 height 1087
click at [776, 513] on input "text" at bounding box center [757, 525] width 287 height 25
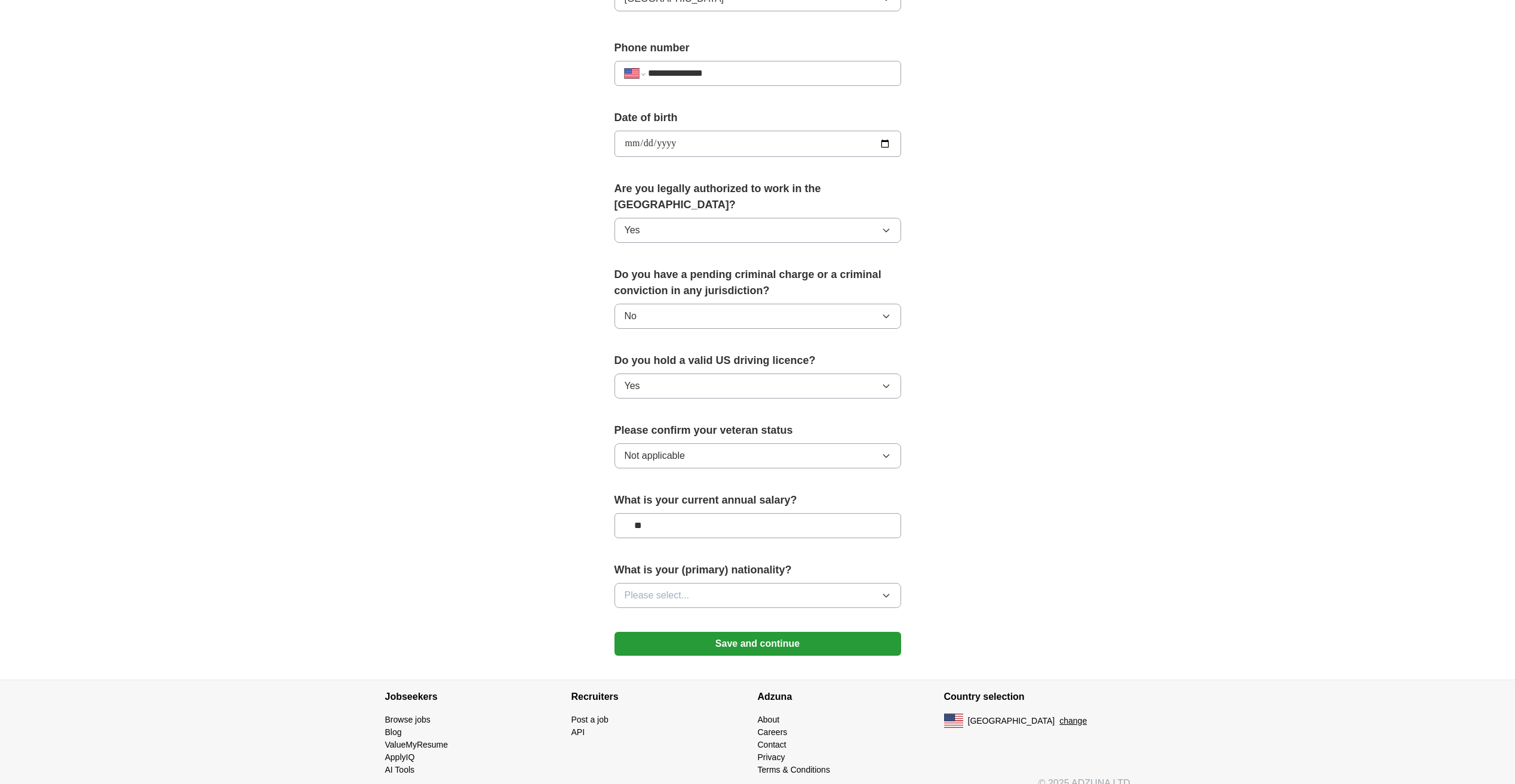
type input "**"
click at [784, 583] on button "Please select..." at bounding box center [757, 595] width 287 height 25
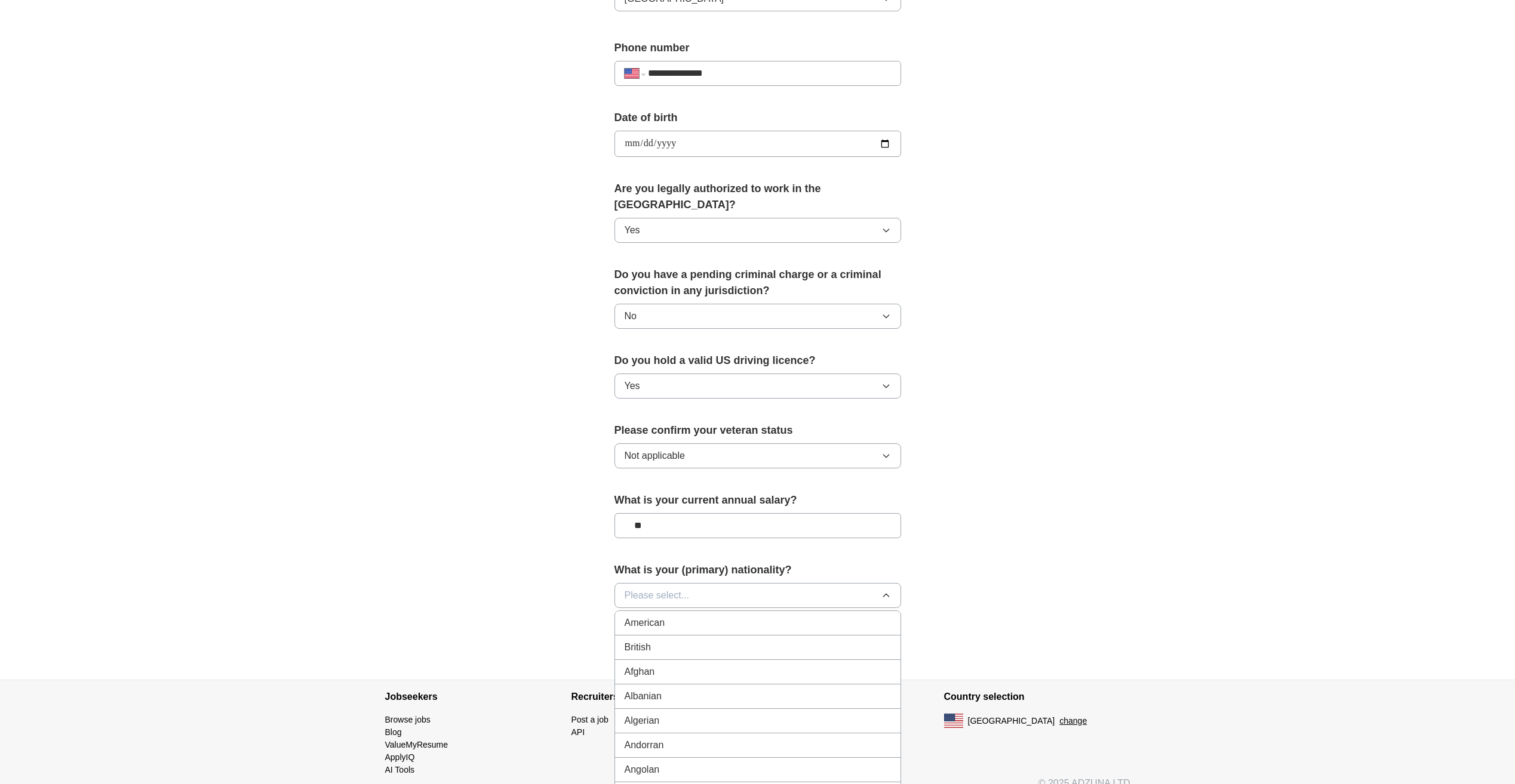
click at [764, 513] on input "**" at bounding box center [757, 525] width 287 height 25
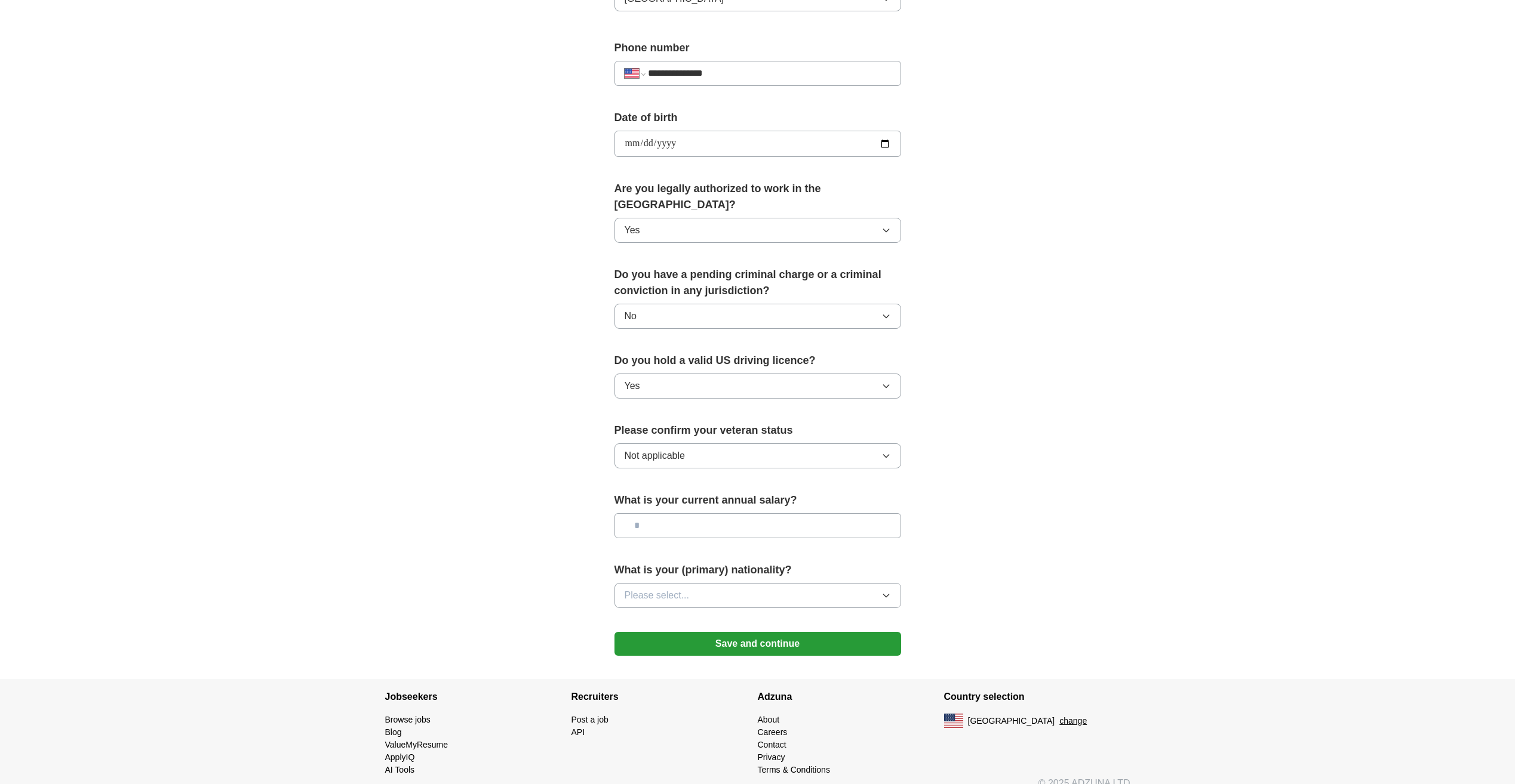
click at [777, 583] on button "Please select..." at bounding box center [757, 595] width 287 height 25
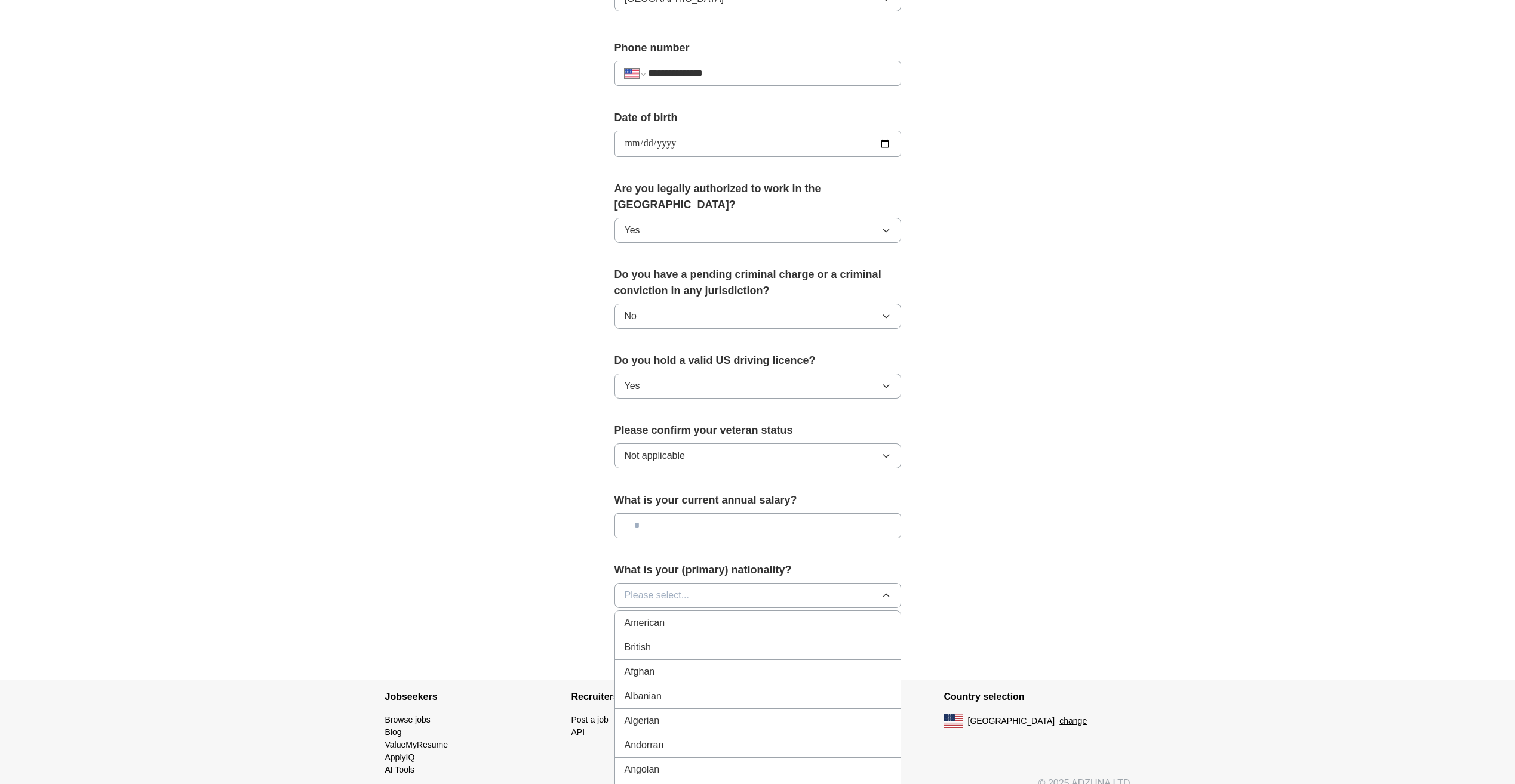
click at [701, 616] on div "American" at bounding box center [757, 622] width 266 height 15
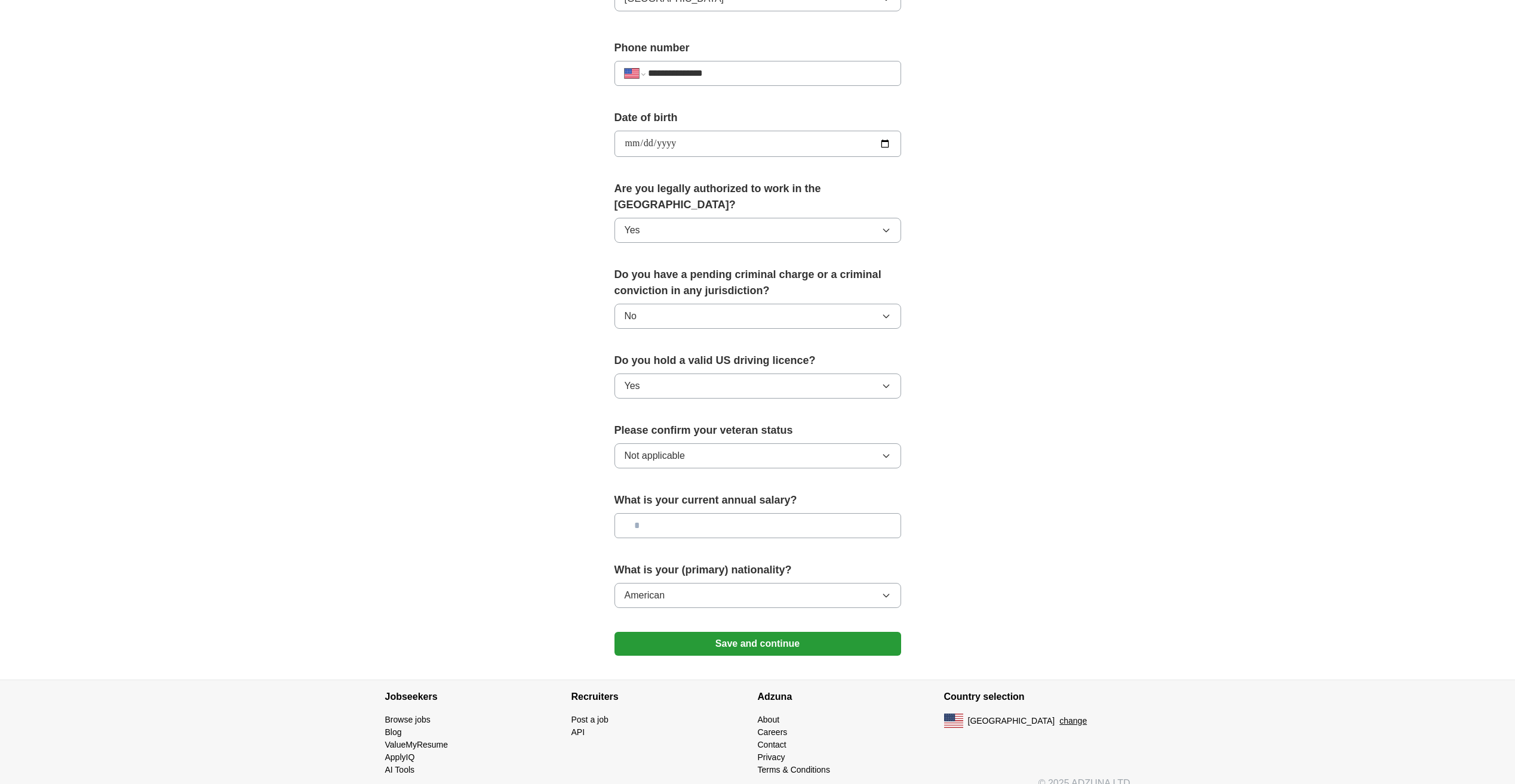
click at [798, 632] on button "Save and continue" at bounding box center [757, 644] width 287 height 24
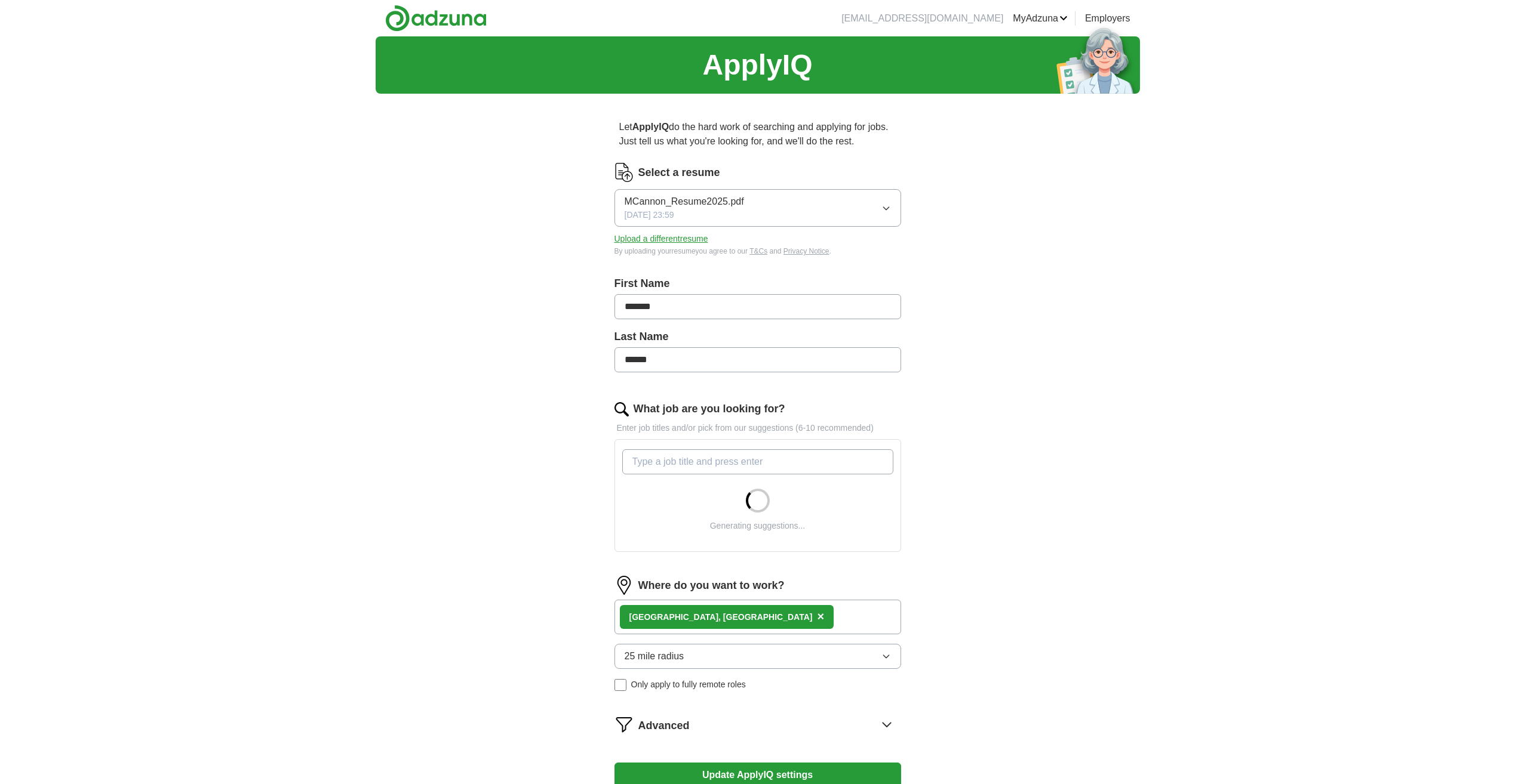
click at [778, 469] on input "What job are you looking for?" at bounding box center [757, 462] width 271 height 25
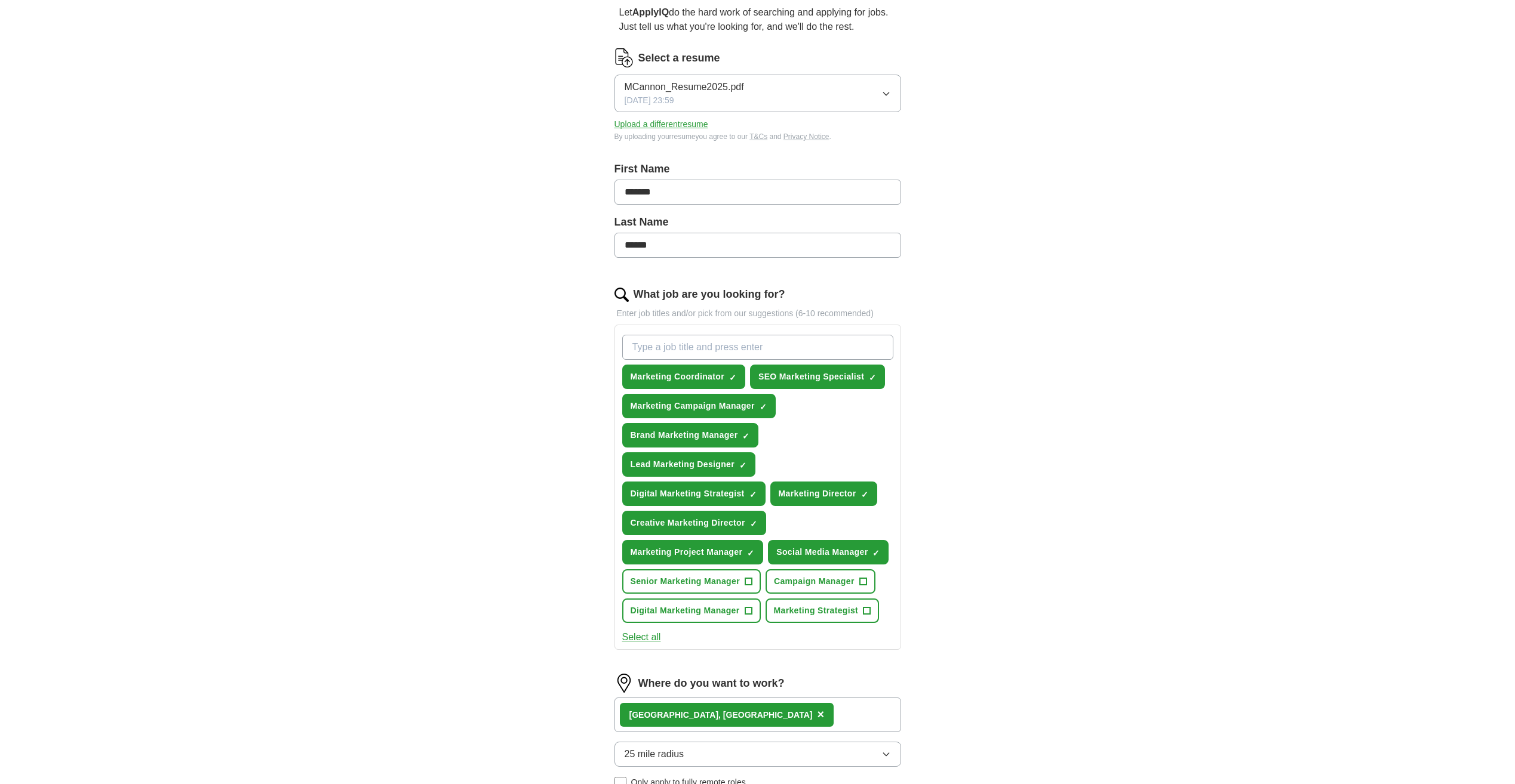
scroll to position [120, 0]
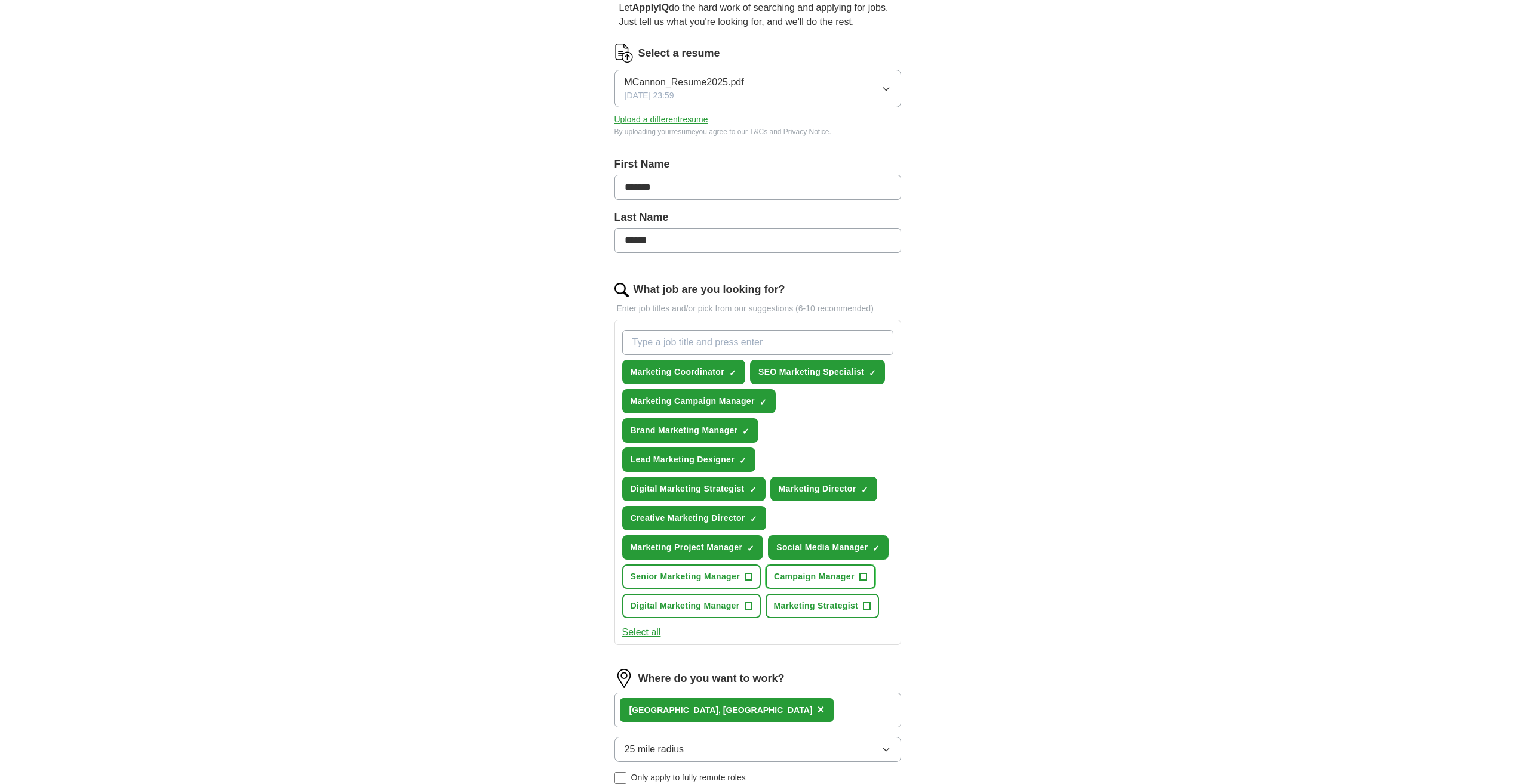
click at [862, 573] on span "+" at bounding box center [862, 576] width 7 height 9
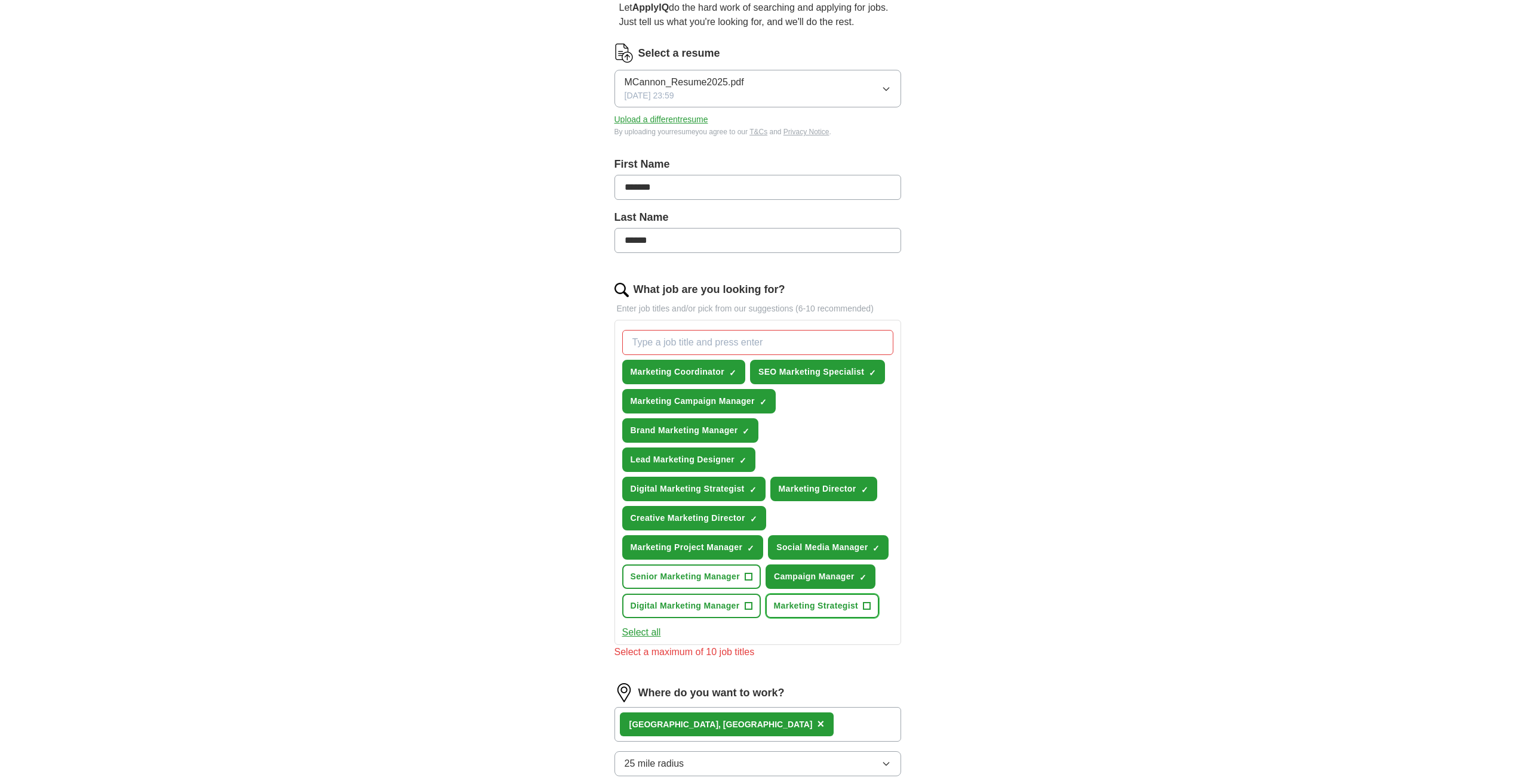
click at [871, 601] on button "Marketing Strategist +" at bounding box center [822, 605] width 114 height 25
click at [748, 605] on span "+" at bounding box center [748, 605] width 7 height 9
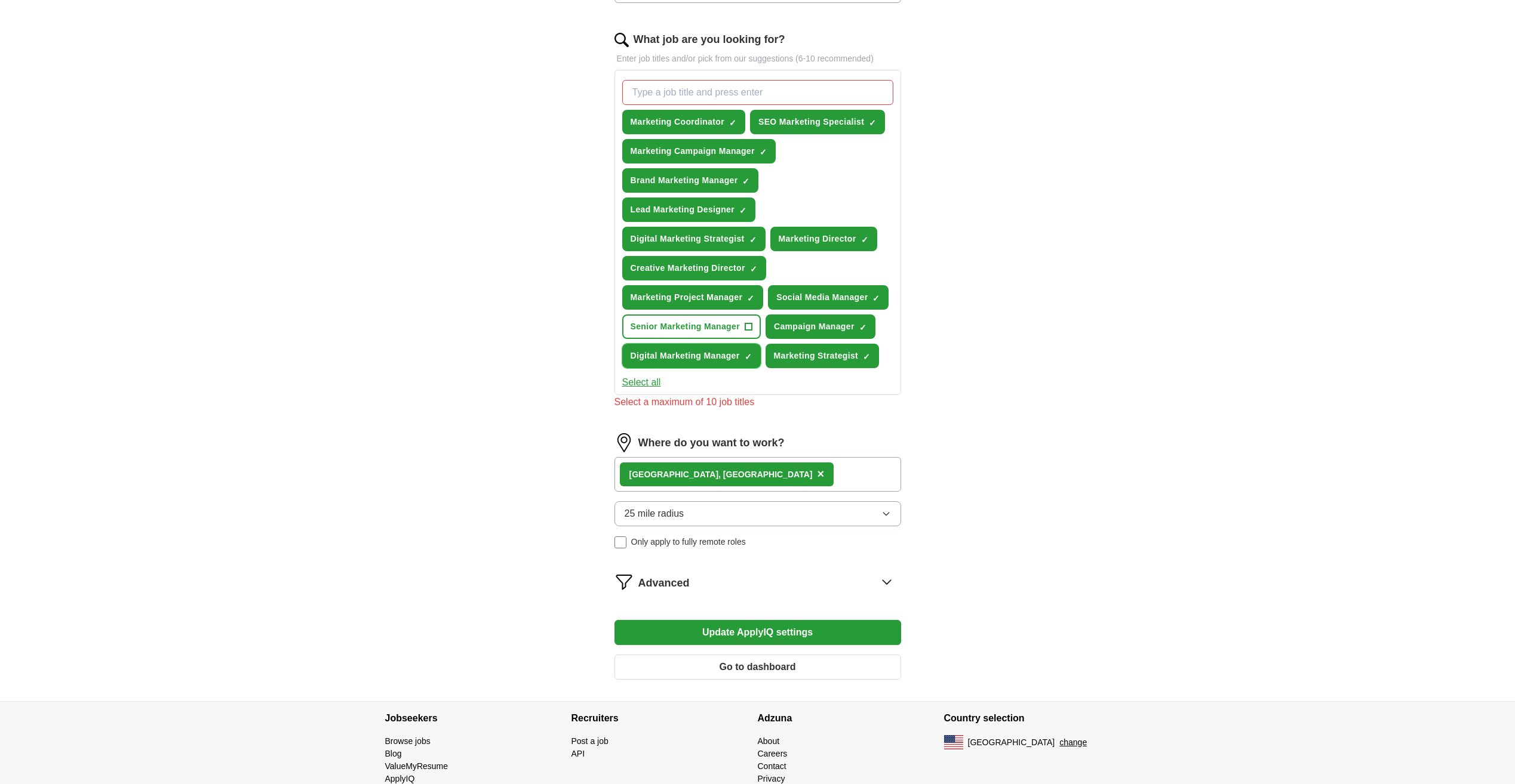
scroll to position [407, 0]
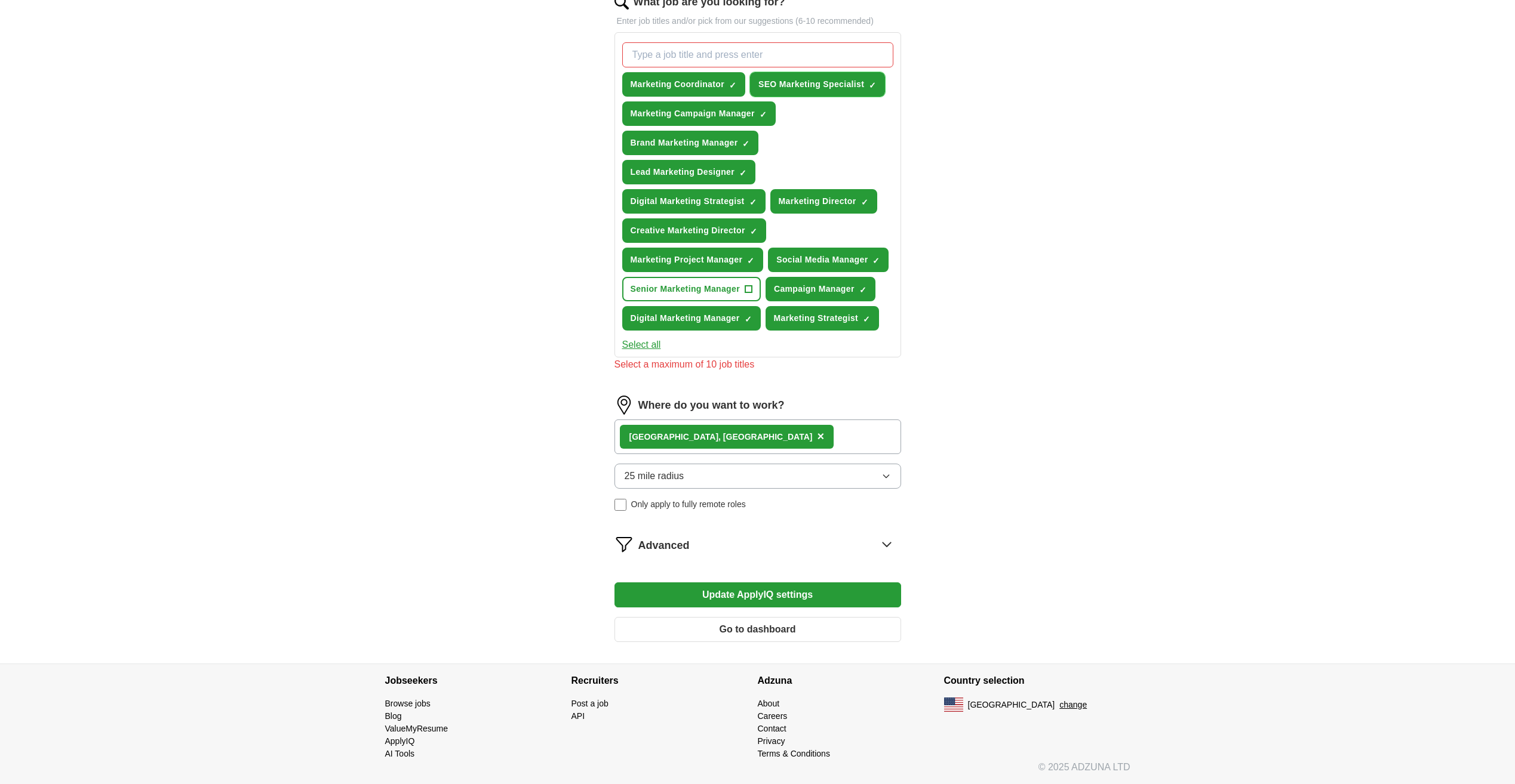
click at [877, 87] on span "✓ ×" at bounding box center [872, 85] width 8 height 7
click at [748, 234] on button "Creative Marketing Director ✓ ×" at bounding box center [694, 230] width 144 height 25
click at [0, 0] on span "×" at bounding box center [0, 0] width 0 height 0
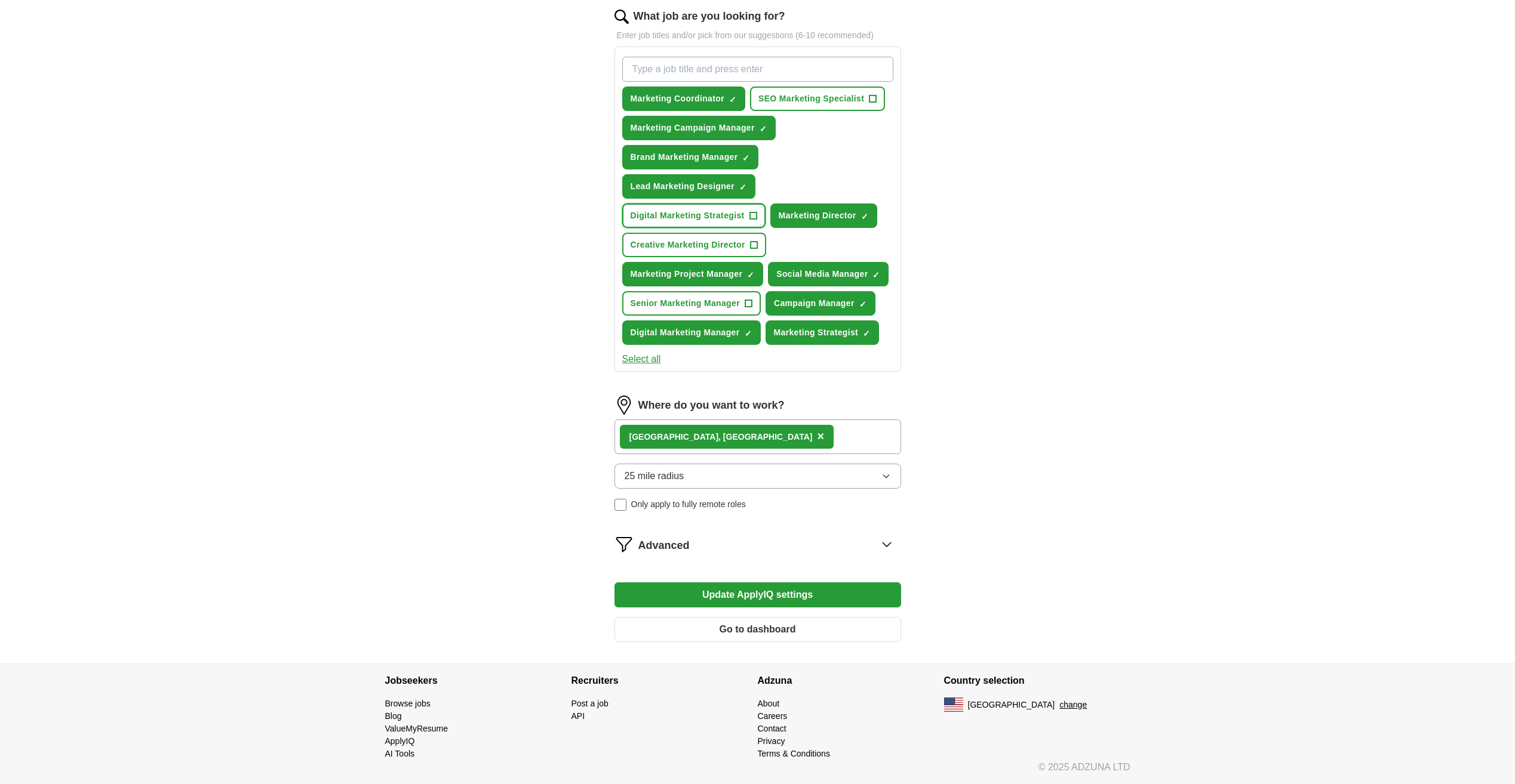
scroll to position [392, 0]
click at [789, 599] on button "Update ApplyIQ settings" at bounding box center [757, 594] width 287 height 25
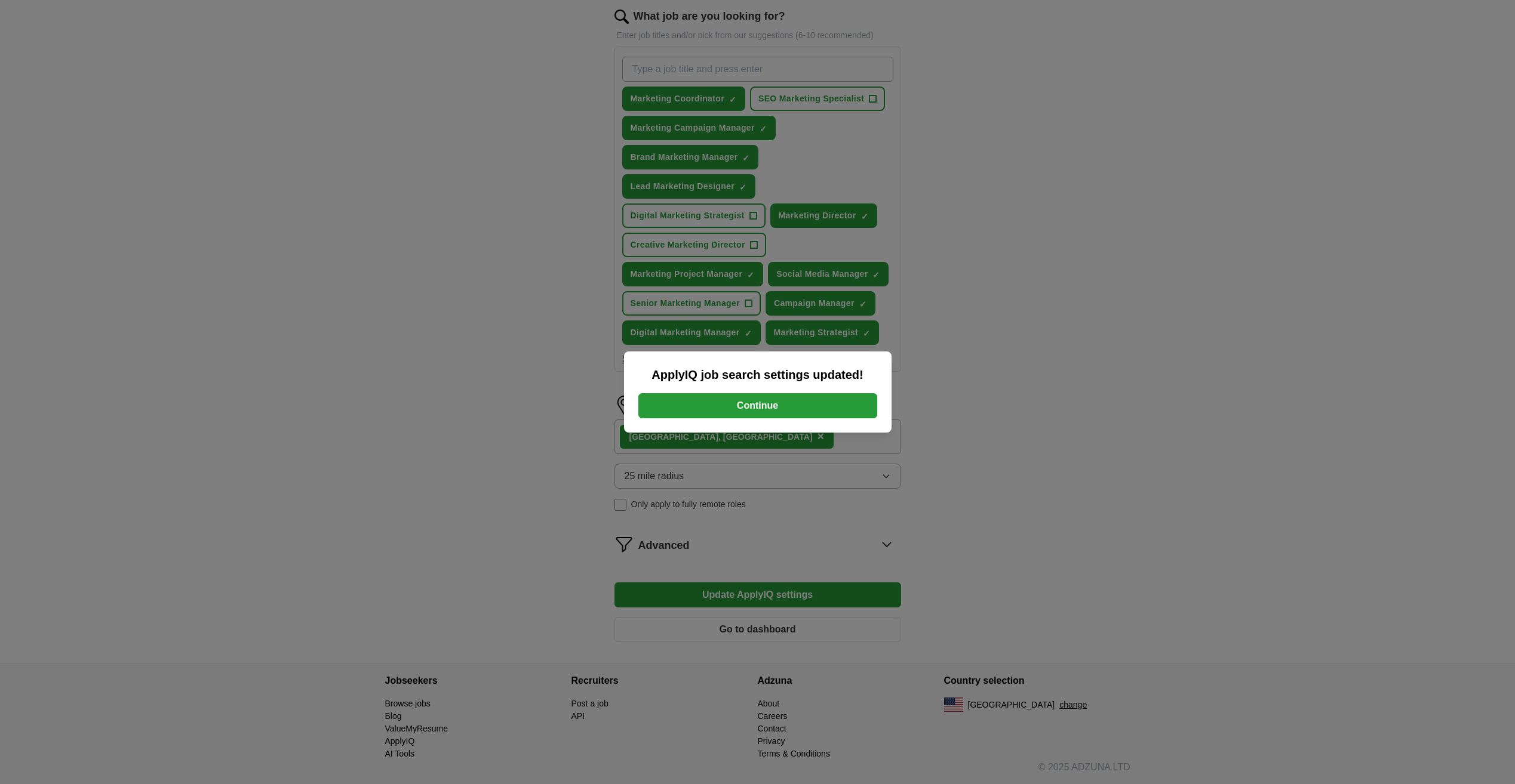
click at [825, 406] on button "Continue" at bounding box center [757, 405] width 239 height 25
